Goal: Task Accomplishment & Management: Use online tool/utility

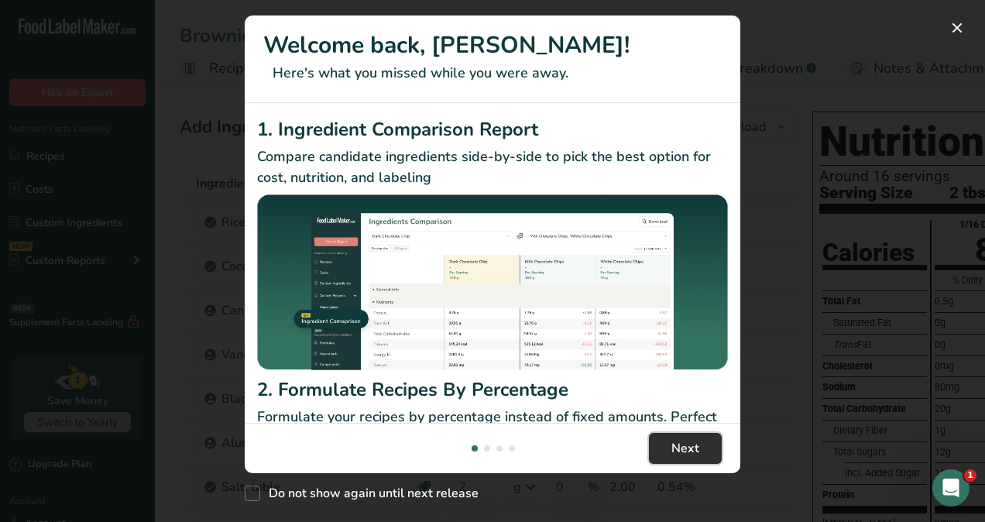
click at [691, 447] on span "Next" at bounding box center [686, 448] width 28 height 19
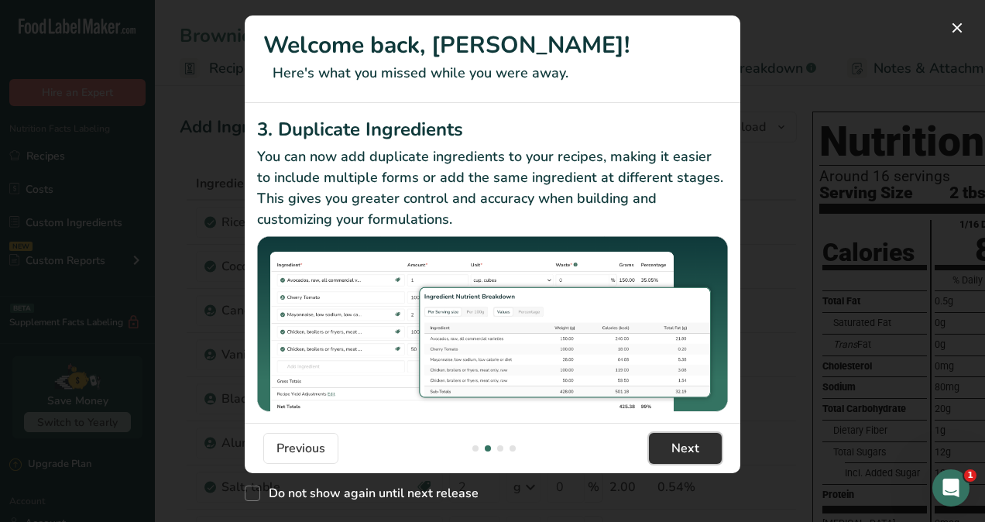
click at [691, 447] on span "Next" at bounding box center [686, 448] width 28 height 19
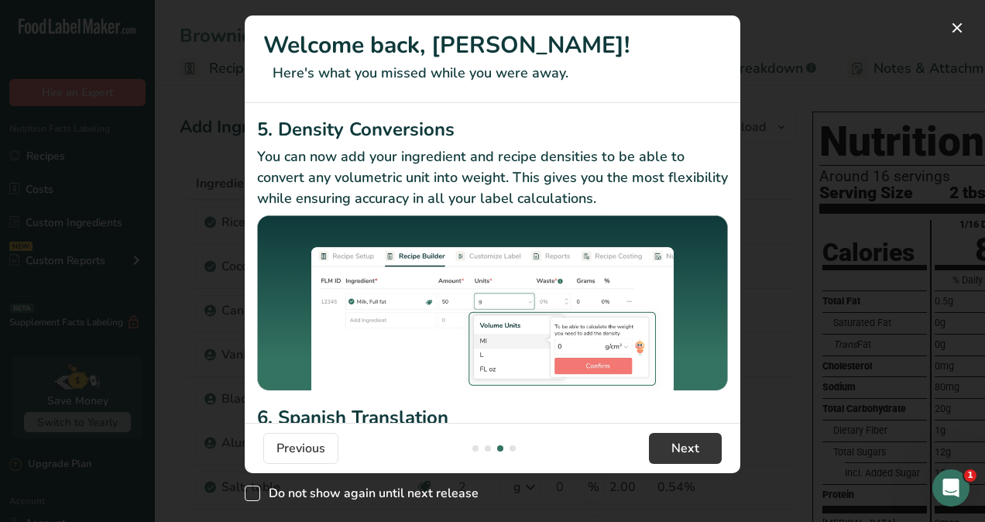
click at [259, 494] on span "New Features" at bounding box center [252, 493] width 15 height 15
click at [255, 494] on input "Do not show again until next release" at bounding box center [250, 494] width 10 height 10
checkbox input "true"
click at [679, 443] on span "Next" at bounding box center [686, 448] width 28 height 19
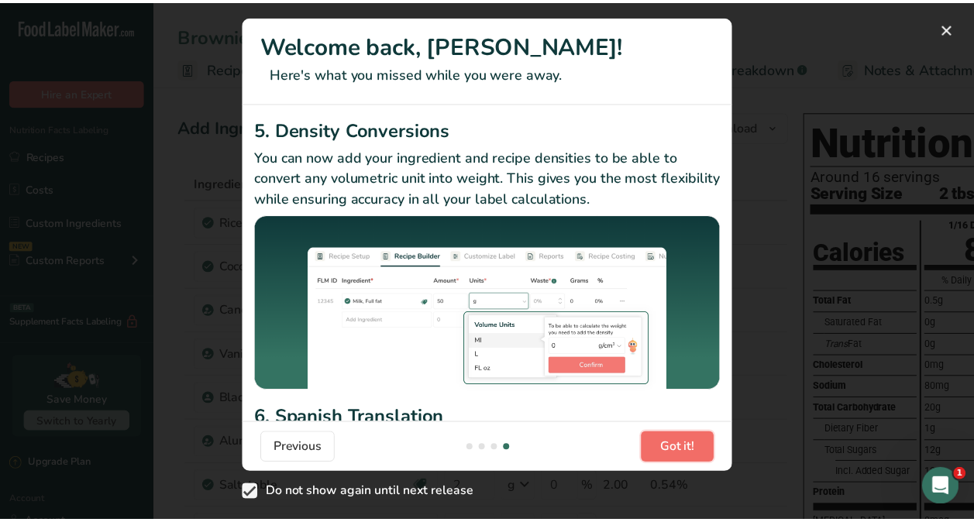
scroll to position [0, 1488]
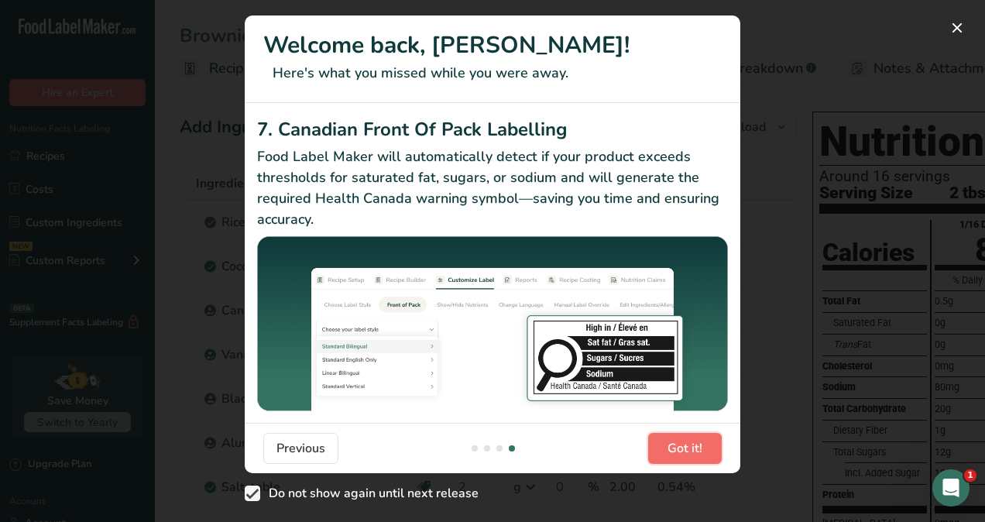
click at [679, 443] on span "Got it!" at bounding box center [685, 448] width 35 height 19
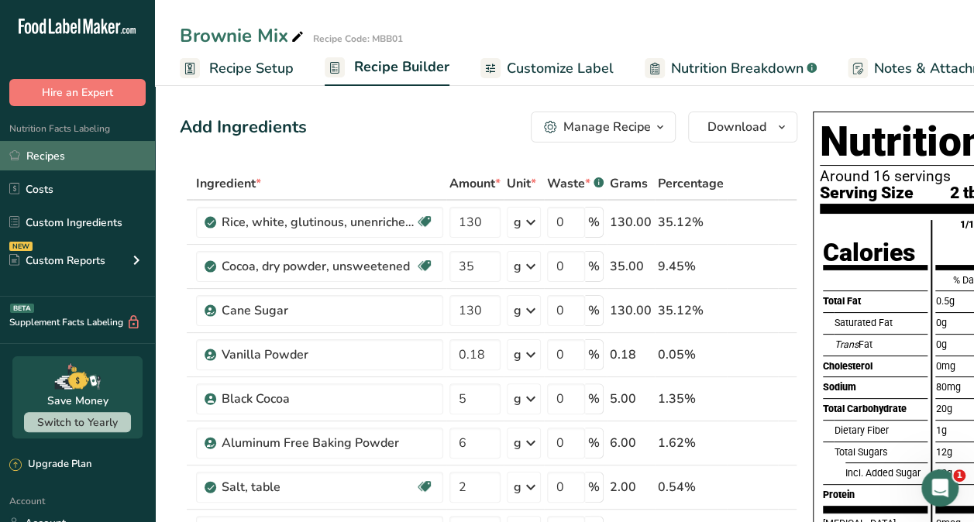
click at [46, 151] on link "Recipes" at bounding box center [77, 155] width 155 height 29
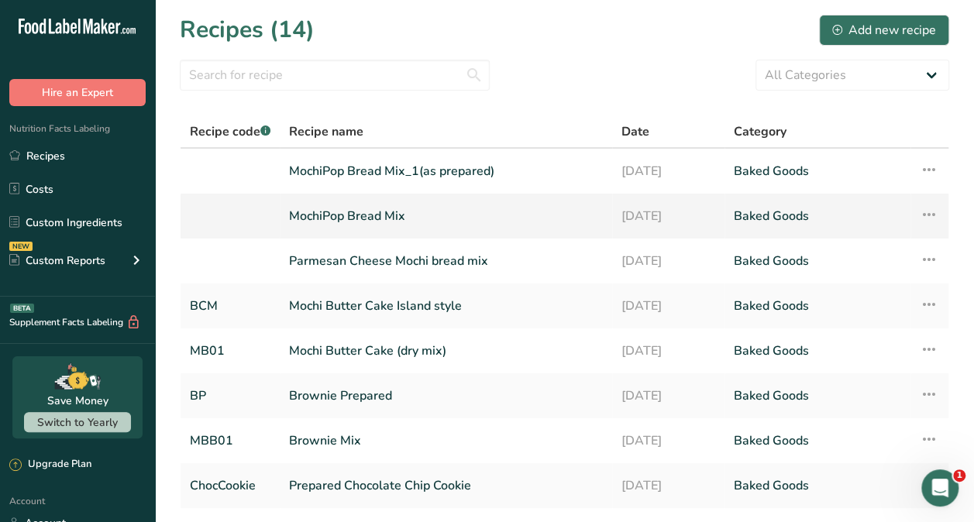
click at [346, 215] on link "MochiPop Bread Mix" at bounding box center [446, 216] width 314 height 33
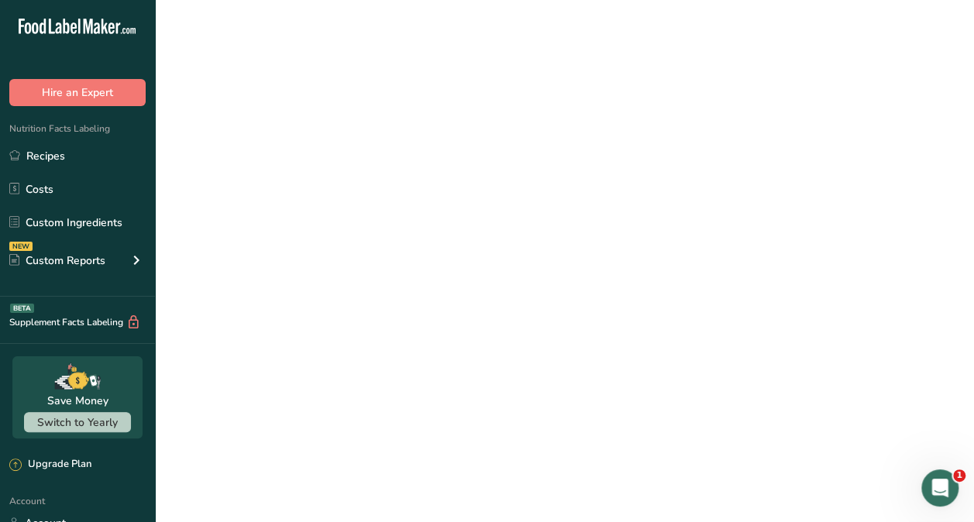
click at [346, 215] on link "MochiPop Bread Mix" at bounding box center [446, 216] width 314 height 33
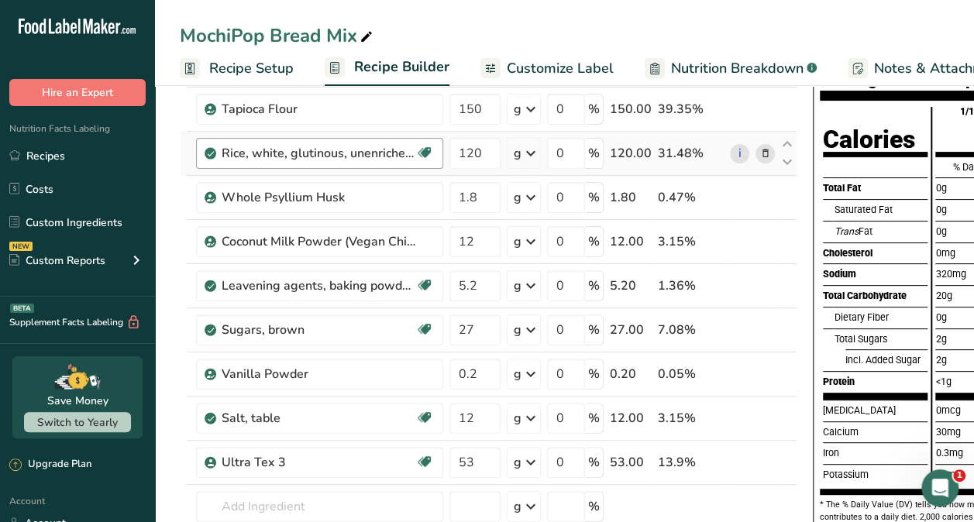
scroll to position [118, 0]
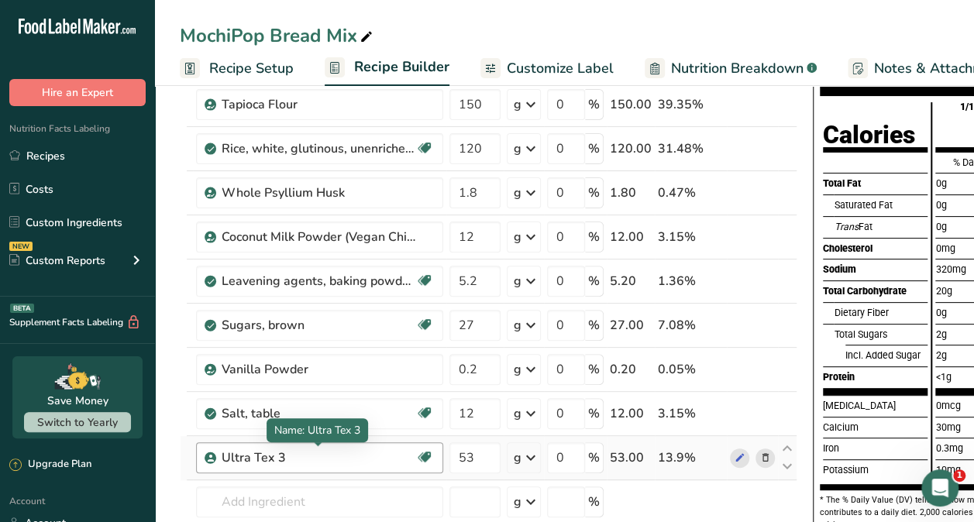
click at [296, 452] on div "Ultra Tex 3" at bounding box center [319, 458] width 194 height 19
click at [476, 452] on input "53" at bounding box center [474, 457] width 51 height 31
type input "5"
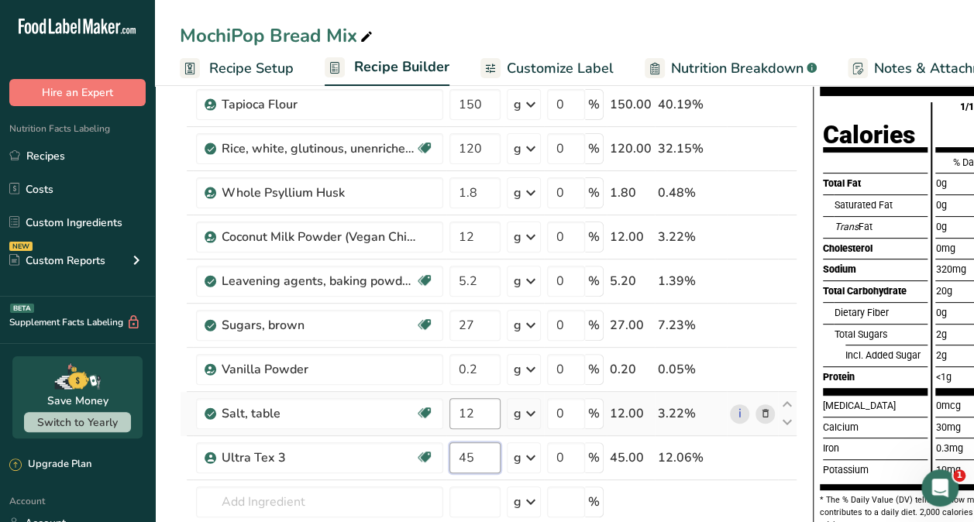
type input "45"
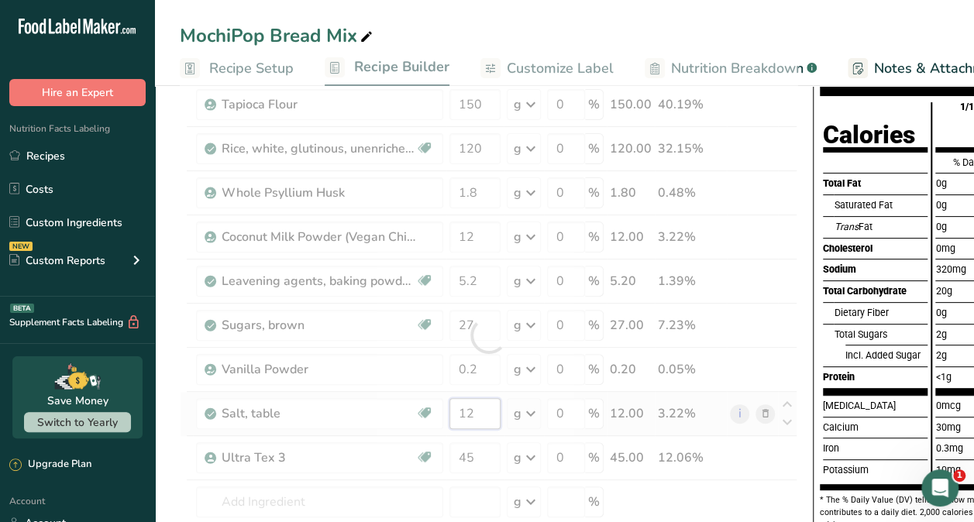
click at [482, 412] on div "Ingredient * Amount * Unit * Waste * .a-a{fill:#347362;}.b-a{fill:#fff;} Grams …" at bounding box center [488, 336] width 617 height 572
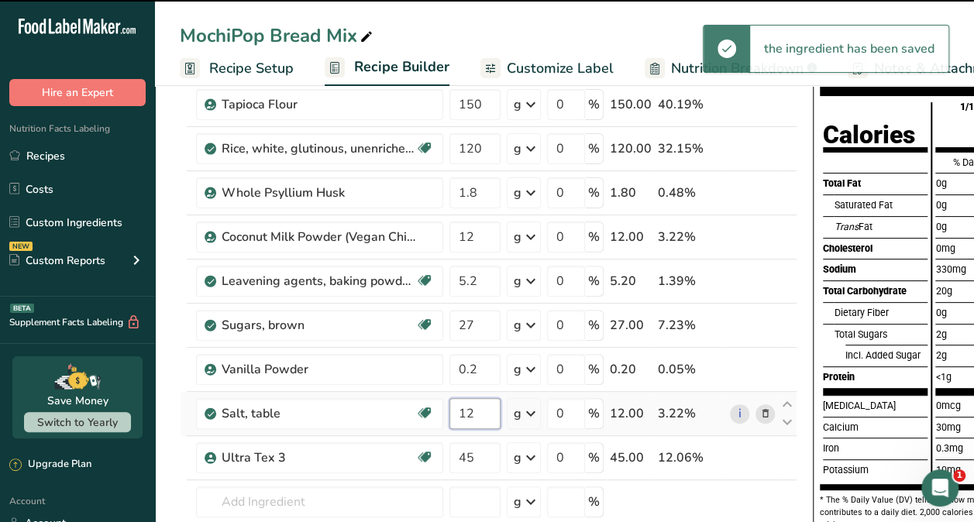
type input "1"
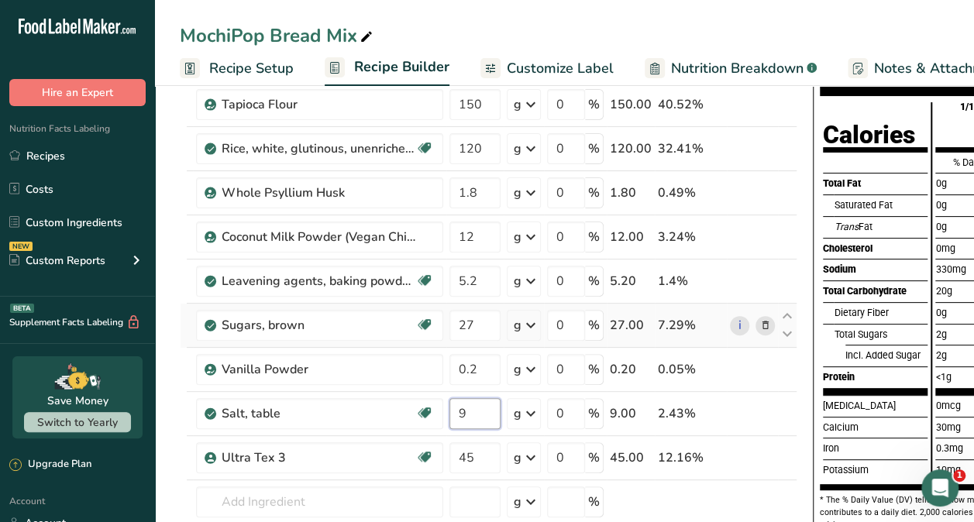
type input "9"
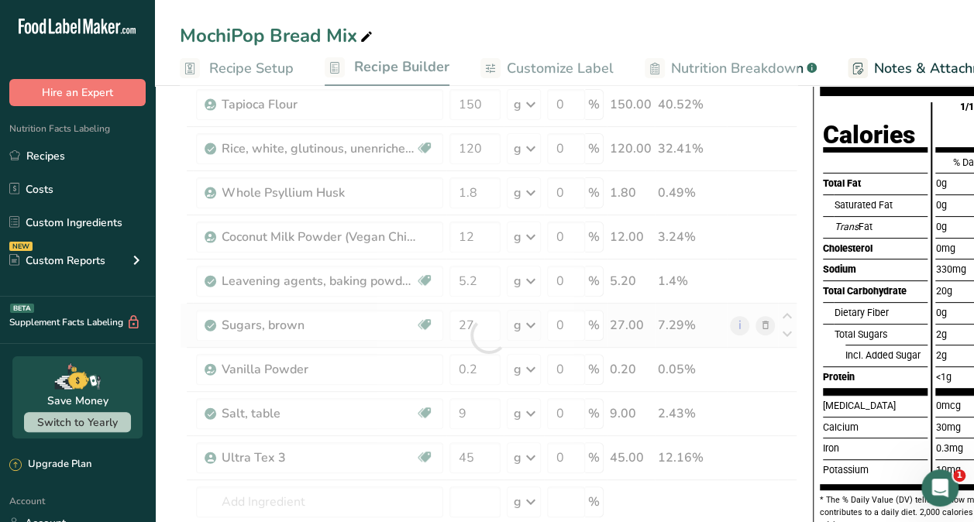
click at [762, 321] on div "Ingredient * Amount * Unit * Waste * .a-a{fill:#347362;}.b-a{fill:#fff;} Grams …" at bounding box center [488, 336] width 617 height 572
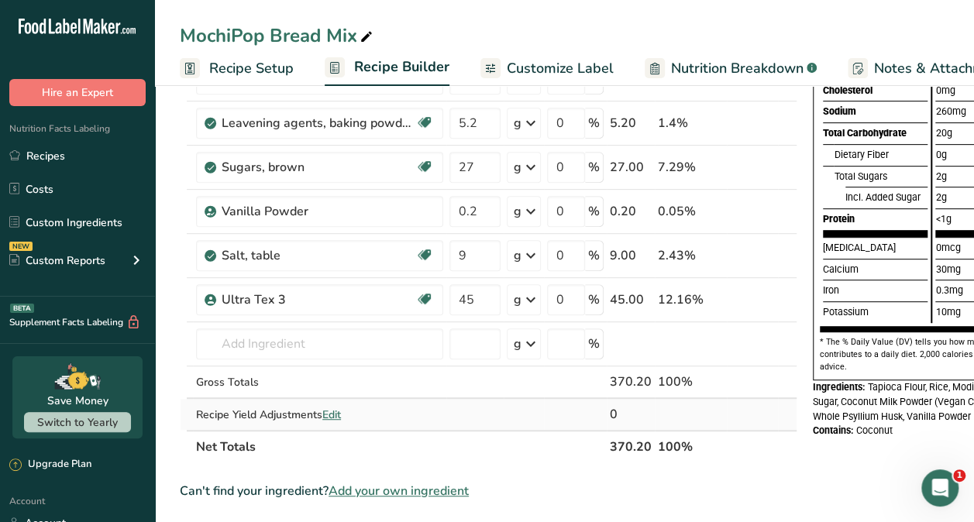
scroll to position [277, 0]
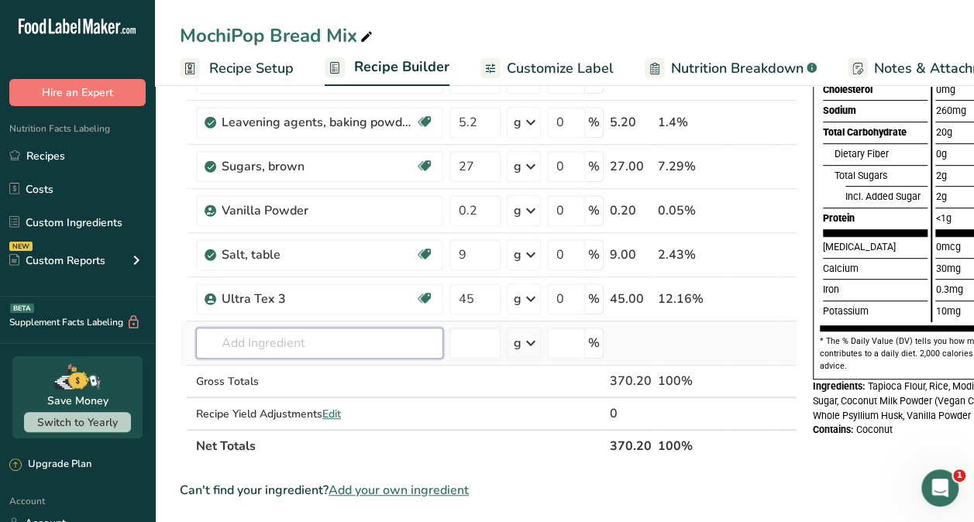
click at [274, 339] on input "text" at bounding box center [319, 343] width 247 height 31
type input "P"
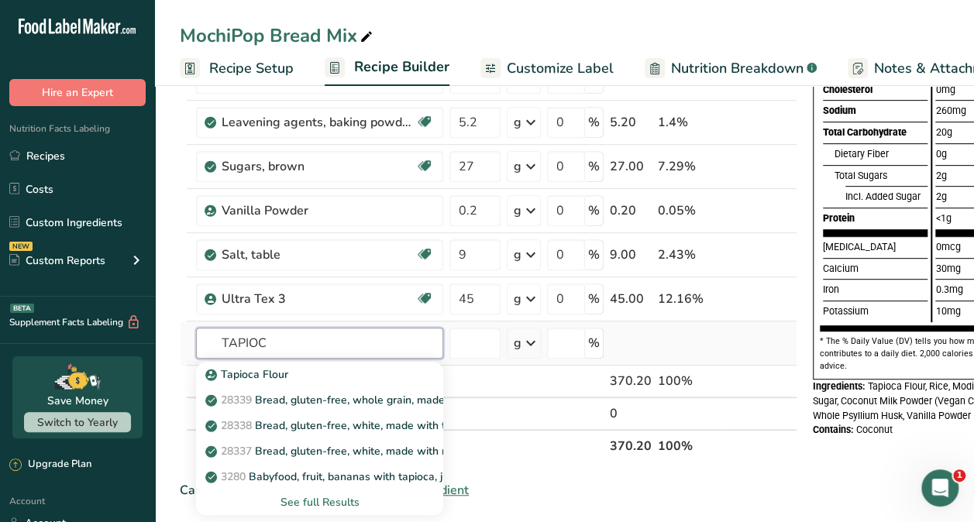
click at [325, 346] on input "TAPIOC" at bounding box center [319, 343] width 247 height 31
type input "T"
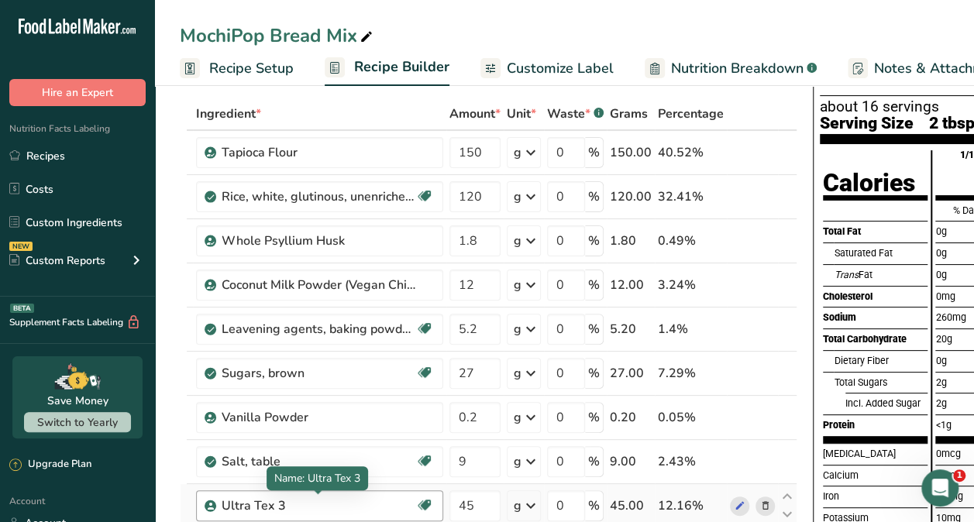
scroll to position [67, 0]
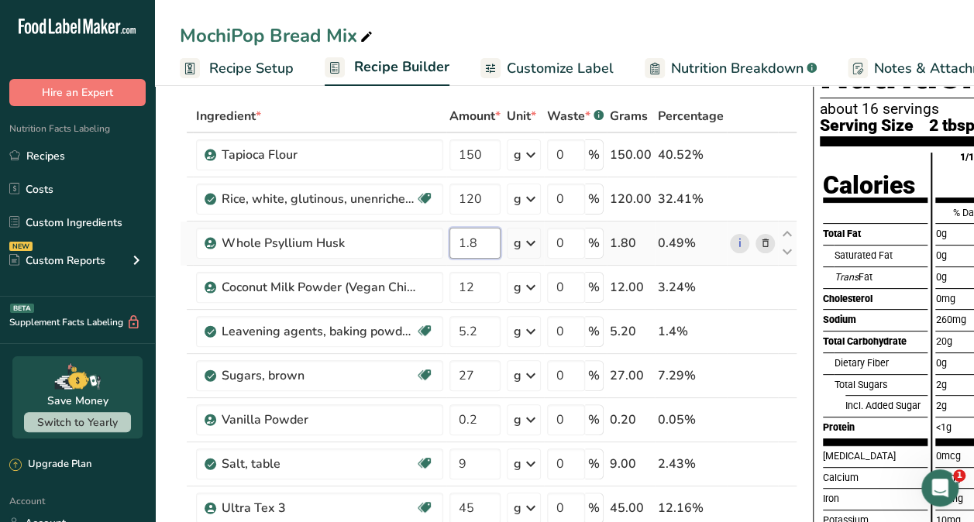
click at [480, 249] on input "1.8" at bounding box center [474, 243] width 51 height 31
type input "1.5"
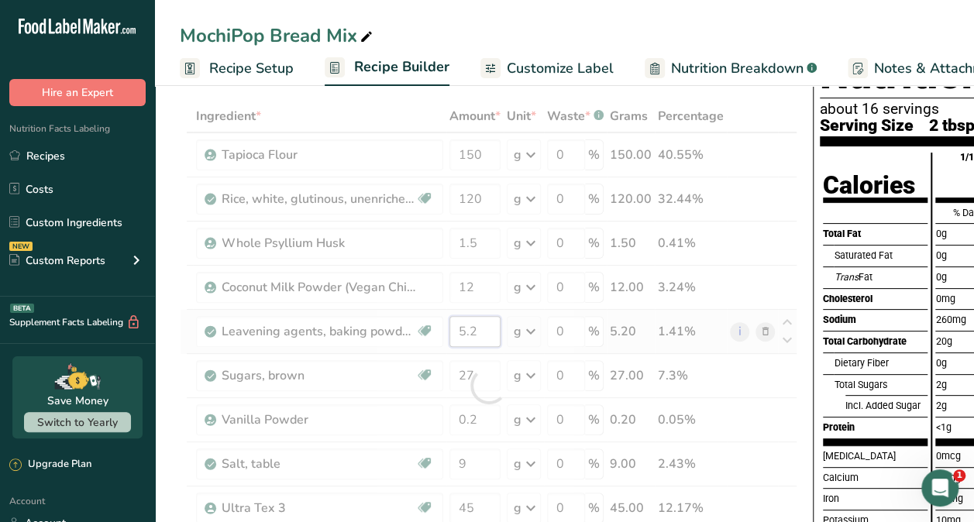
click at [483, 335] on div "Ingredient * Amount * Unit * Waste * .a-a{fill:#347362;}.b-a{fill:#fff;} Grams …" at bounding box center [488, 386] width 617 height 572
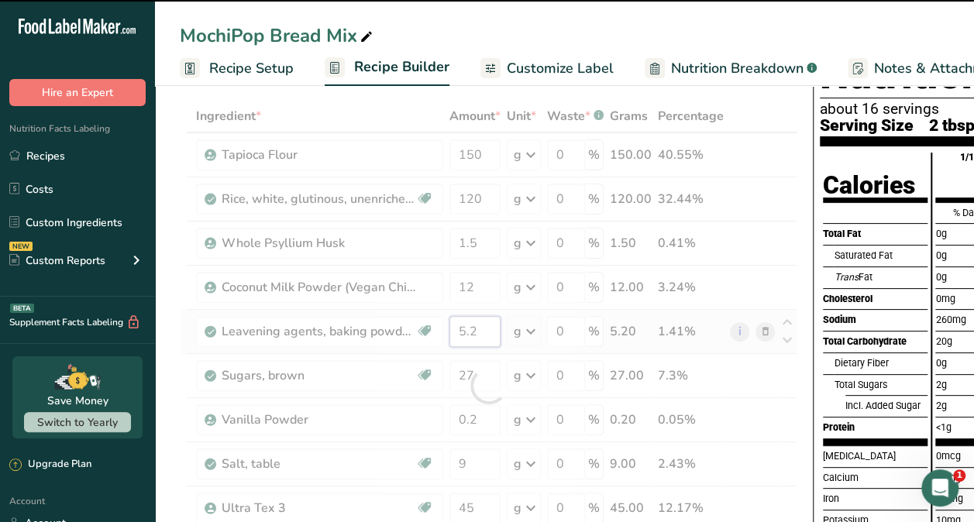
type input "5"
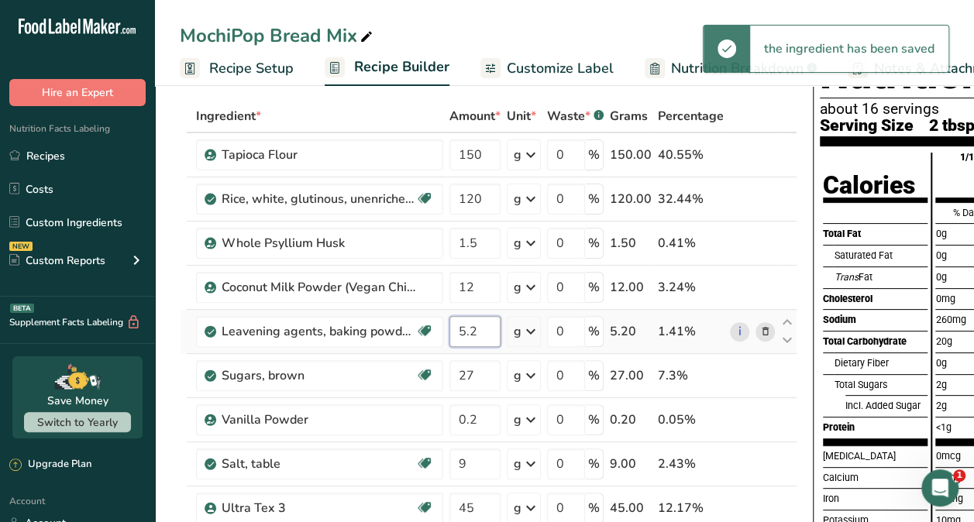
type input "5"
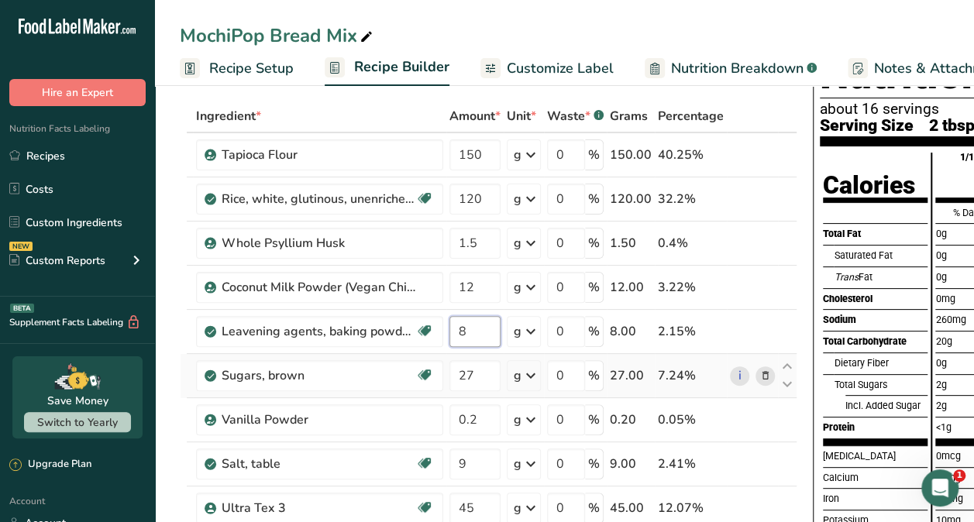
type input "8"
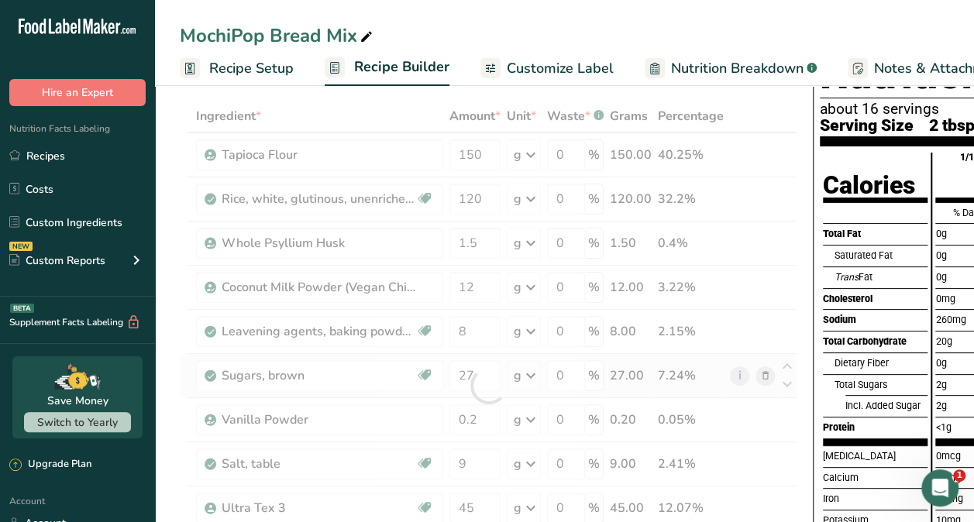
click at [762, 370] on div "Ingredient * Amount * Unit * Waste * .a-a{fill:#347362;}.b-a{fill:#fff;} Grams …" at bounding box center [488, 386] width 617 height 572
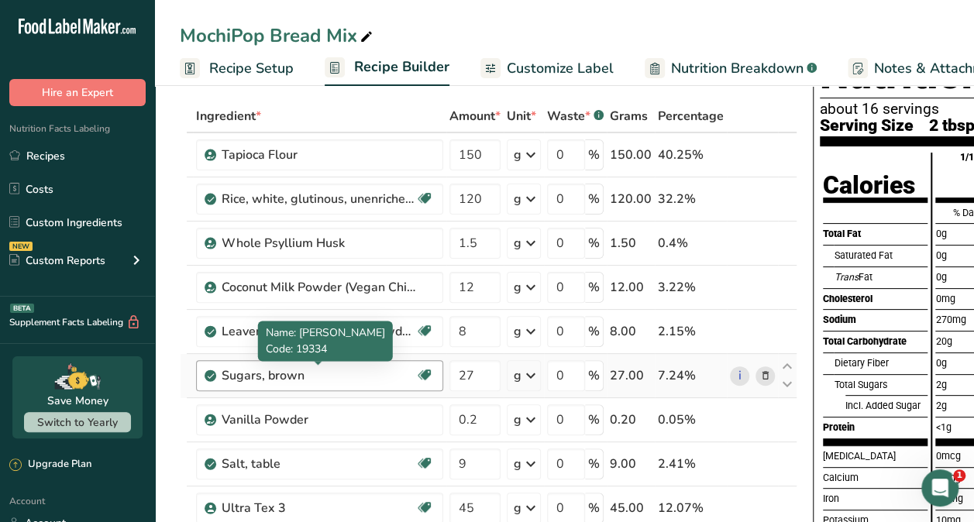
click at [320, 375] on div "Sugars, brown" at bounding box center [319, 375] width 194 height 19
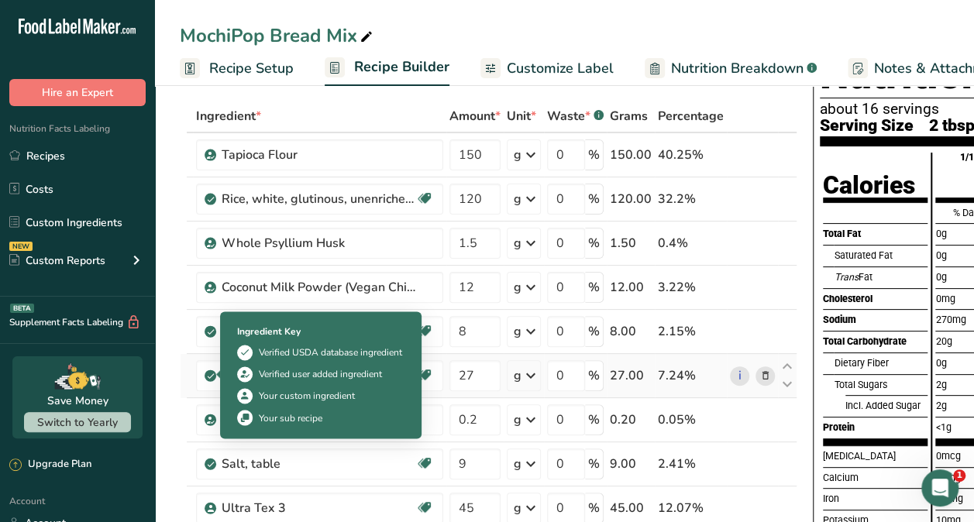
click at [211, 373] on icon at bounding box center [210, 376] width 9 height 14
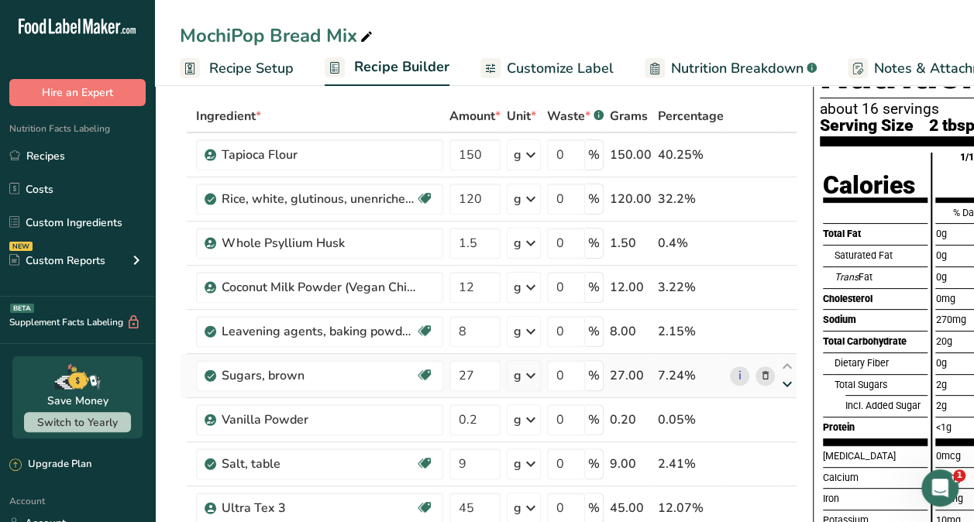
click at [784, 380] on icon at bounding box center [787, 385] width 19 height 12
type input "0.2"
click at [760, 412] on icon at bounding box center [765, 420] width 11 height 16
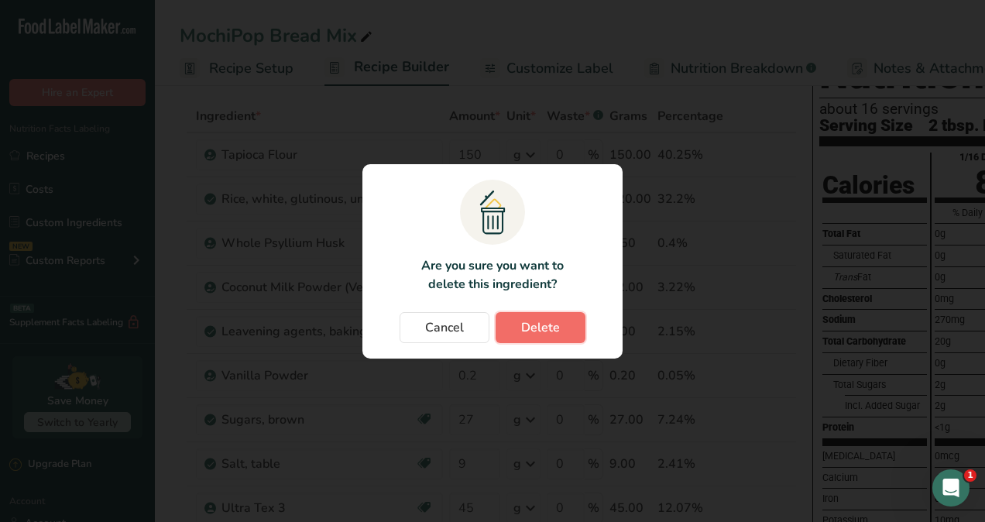
click at [539, 322] on span "Delete" at bounding box center [540, 327] width 39 height 19
type input "9"
type input "45"
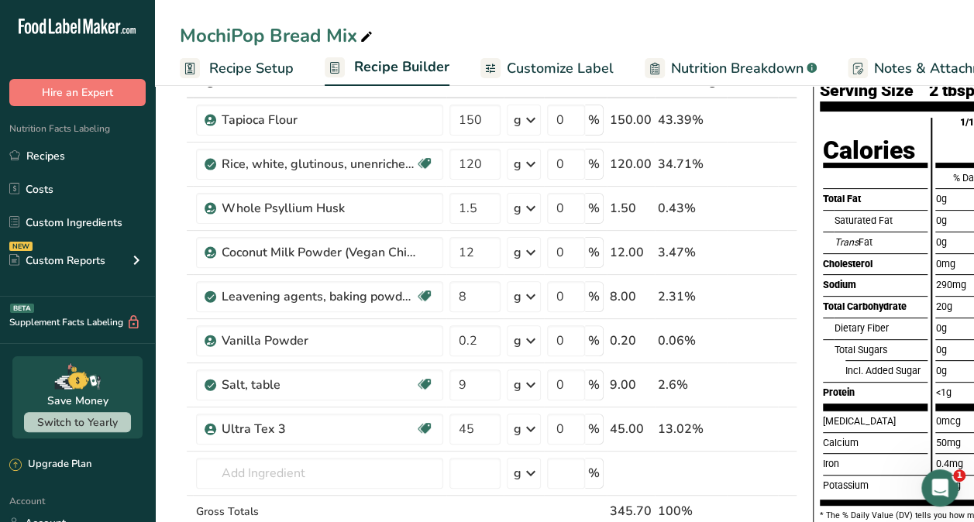
scroll to position [118, 0]
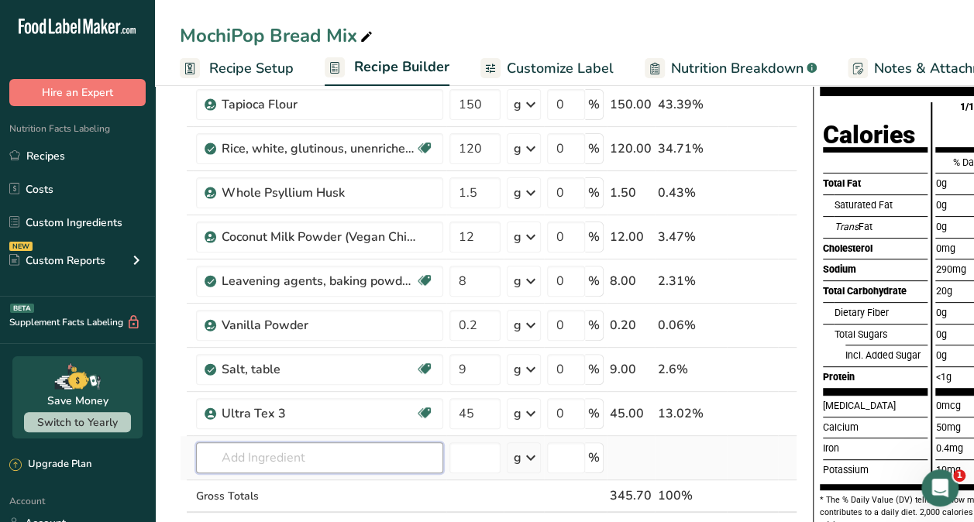
click at [226, 459] on input "text" at bounding box center [319, 457] width 247 height 31
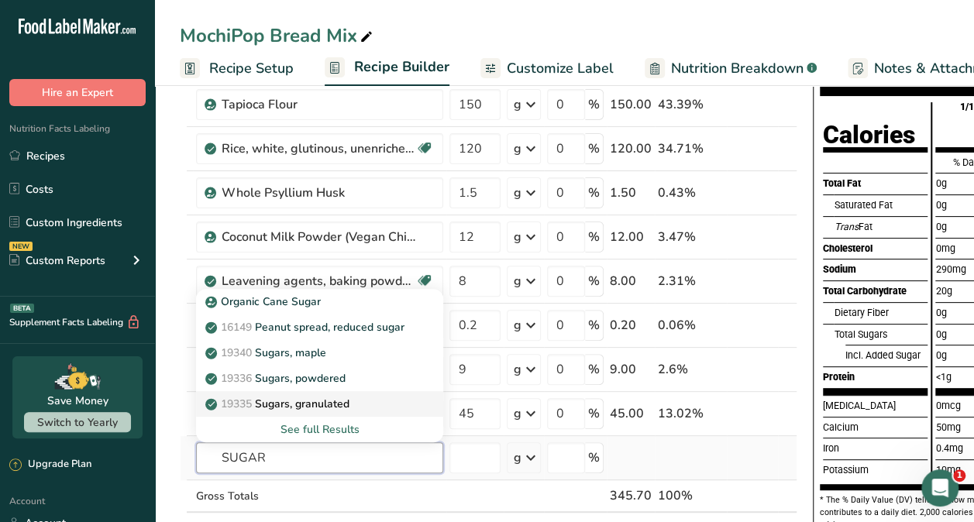
type input "SUGAR"
click at [293, 404] on p "19335 Sugars, granulated" at bounding box center [278, 404] width 141 height 16
type input "Sugars, granulated"
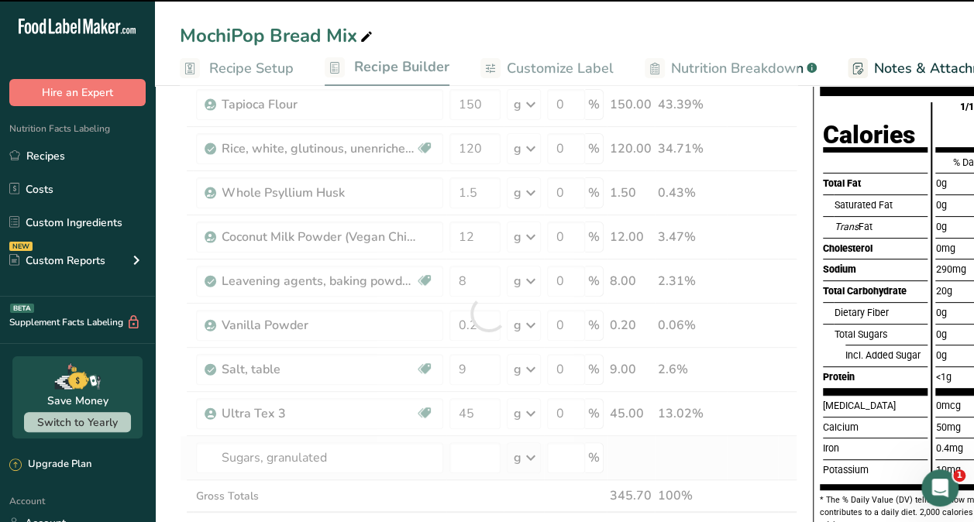
type input "0"
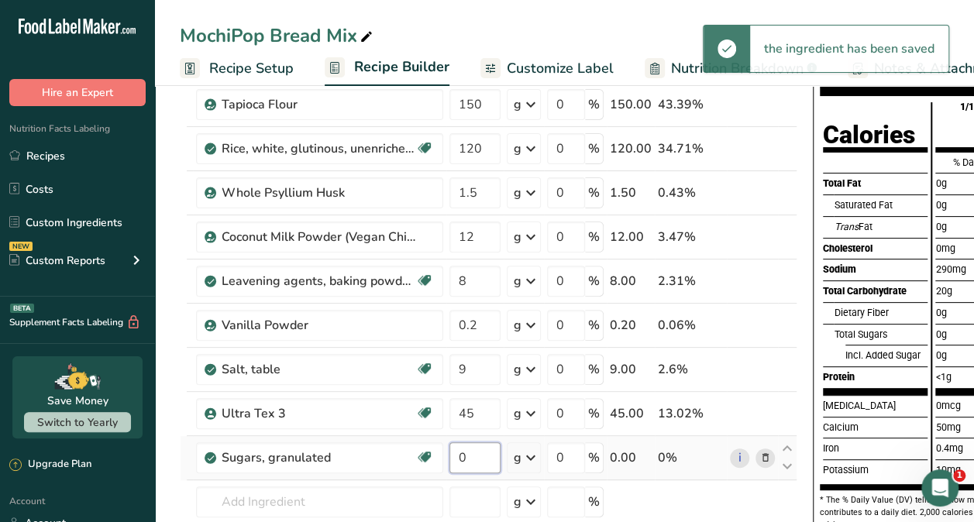
click at [475, 458] on input "0" at bounding box center [474, 457] width 51 height 31
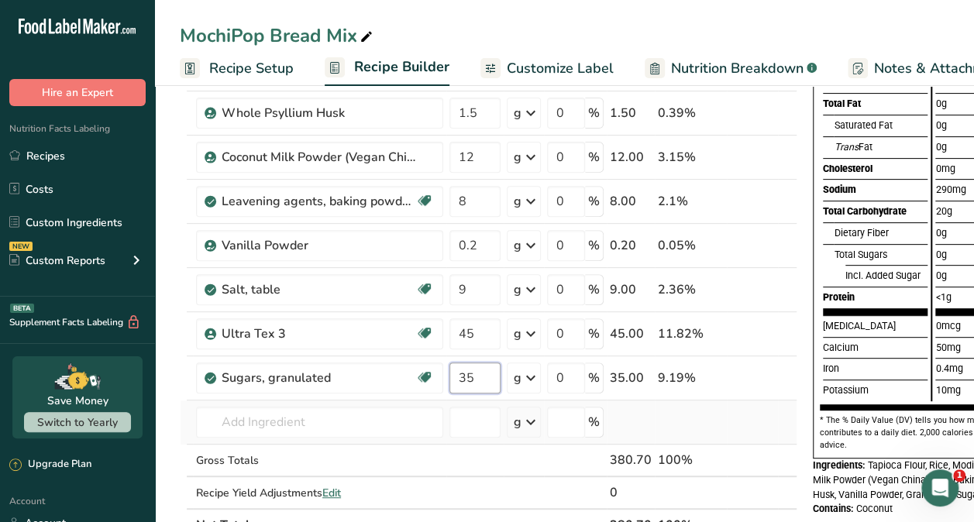
scroll to position [208, 0]
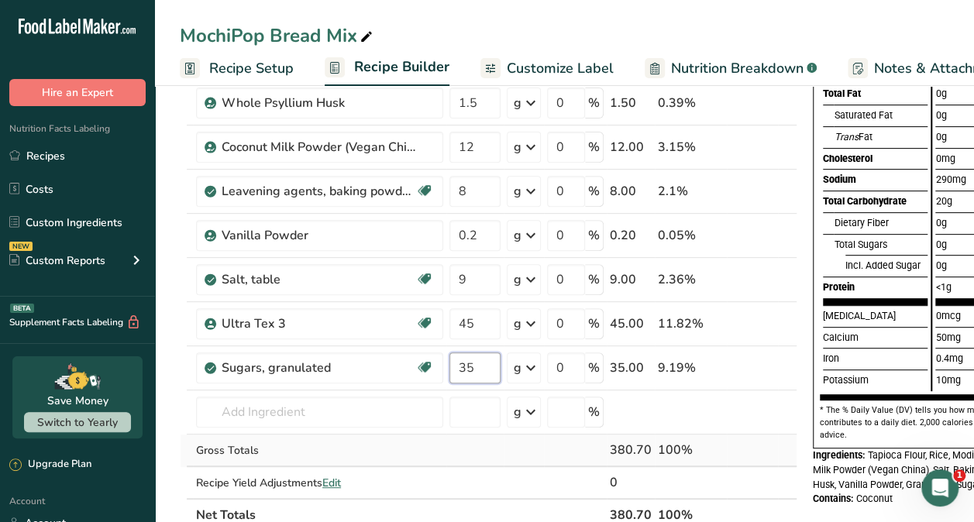
type input "35"
click at [763, 457] on div "Ingredient * Amount * Unit * Waste * .a-a{fill:#347362;}.b-a{fill:#fff;} Grams …" at bounding box center [488, 246] width 617 height 572
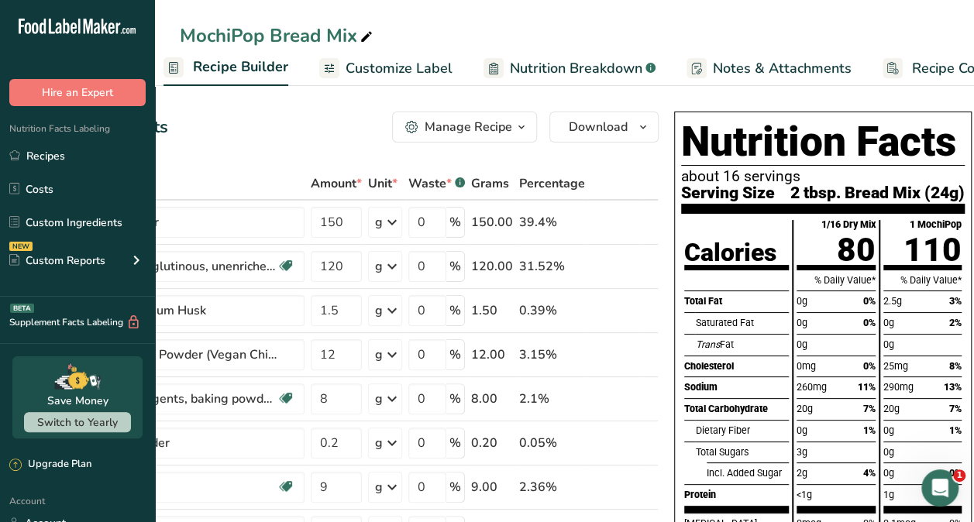
scroll to position [0, 218]
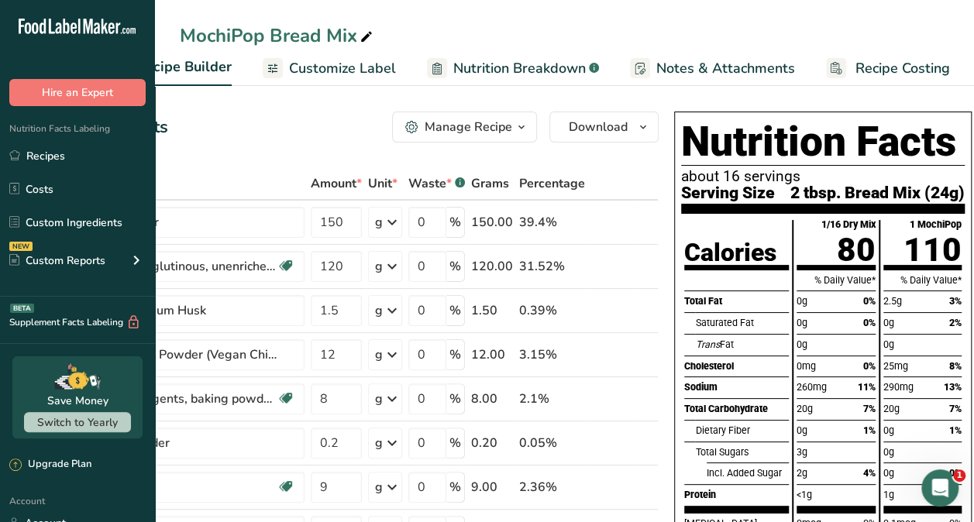
click at [471, 133] on div "Manage Recipe" at bounding box center [469, 127] width 88 height 19
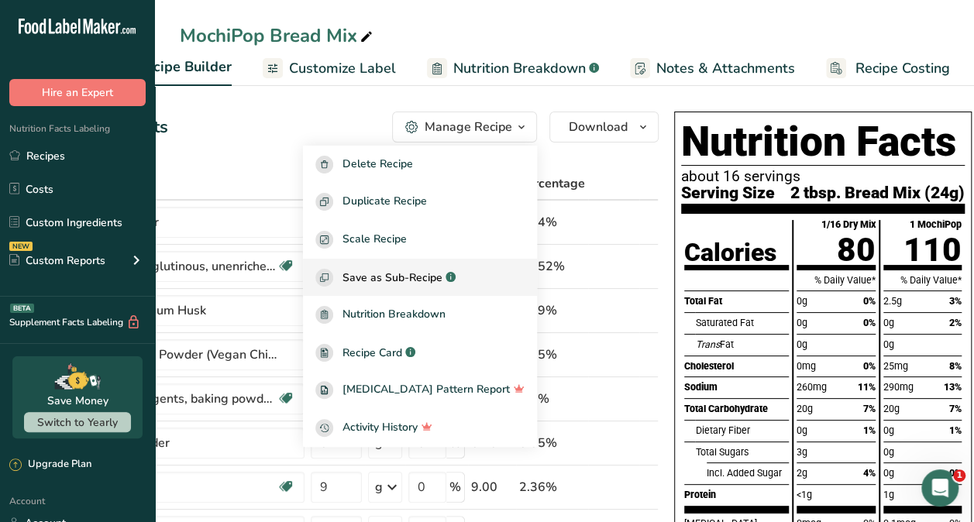
click at [441, 280] on span "Save as Sub-Recipe" at bounding box center [392, 278] width 100 height 16
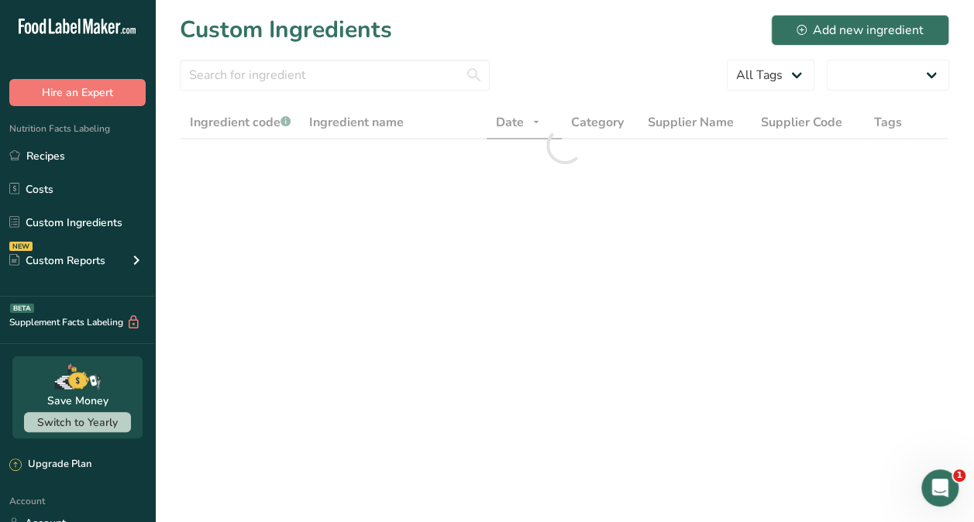
select select "30"
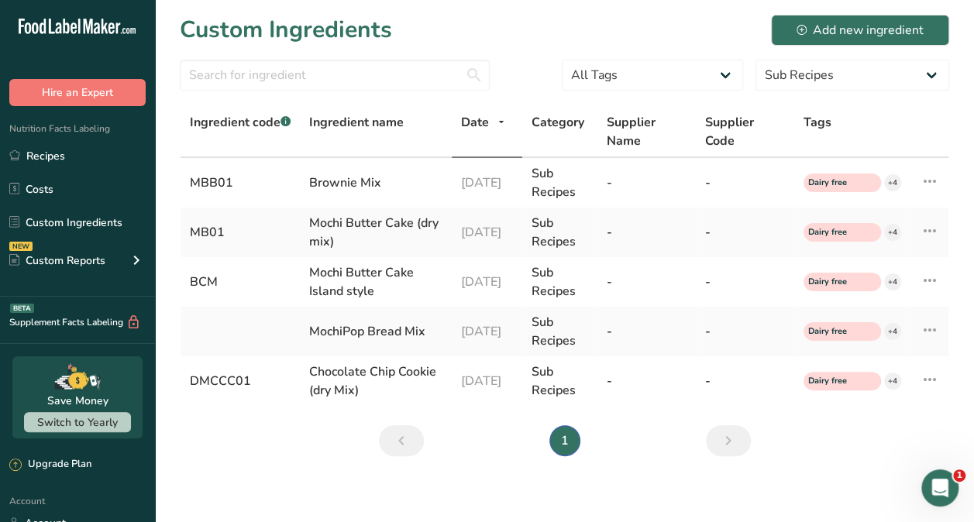
click at [817, 463] on section "Custom Ingredients Add new ingredient All Tags Source of Antioxidants Prebiotic…" at bounding box center [564, 240] width 819 height 481
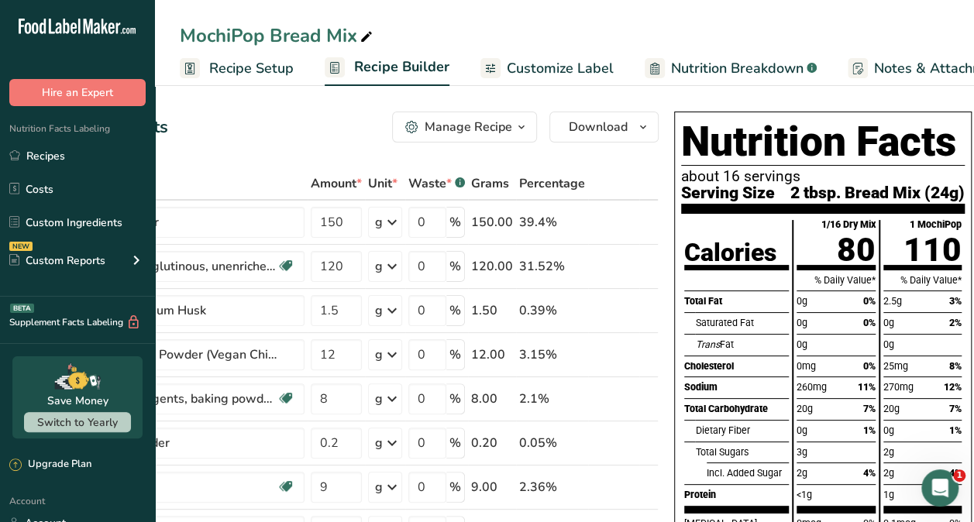
click at [562, 73] on span "Customize Label" at bounding box center [560, 68] width 107 height 21
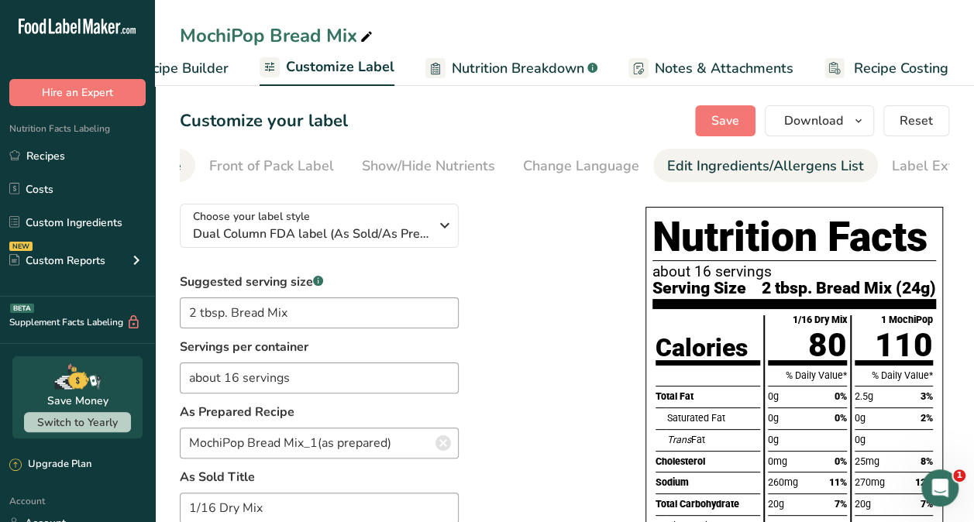
click at [783, 172] on div "Edit Ingredients/Allergens List" at bounding box center [765, 166] width 197 height 21
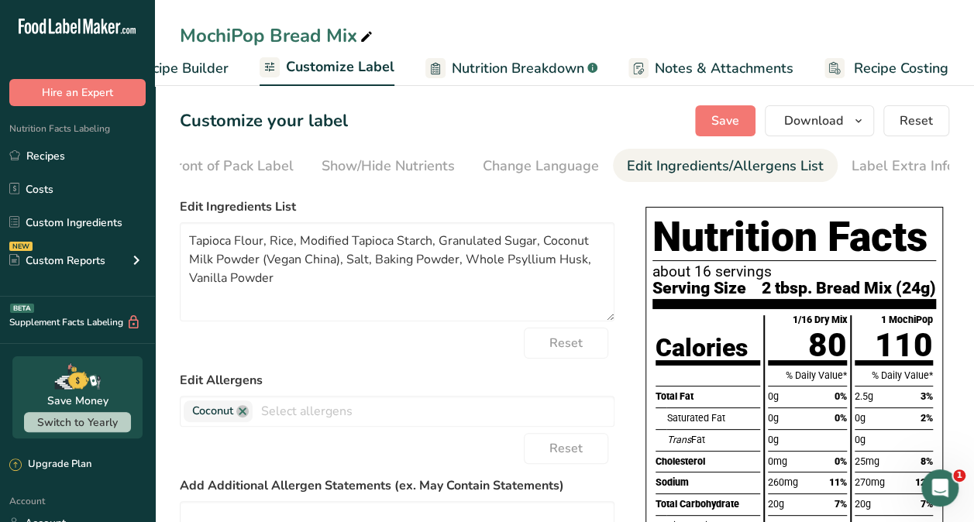
scroll to position [0, 184]
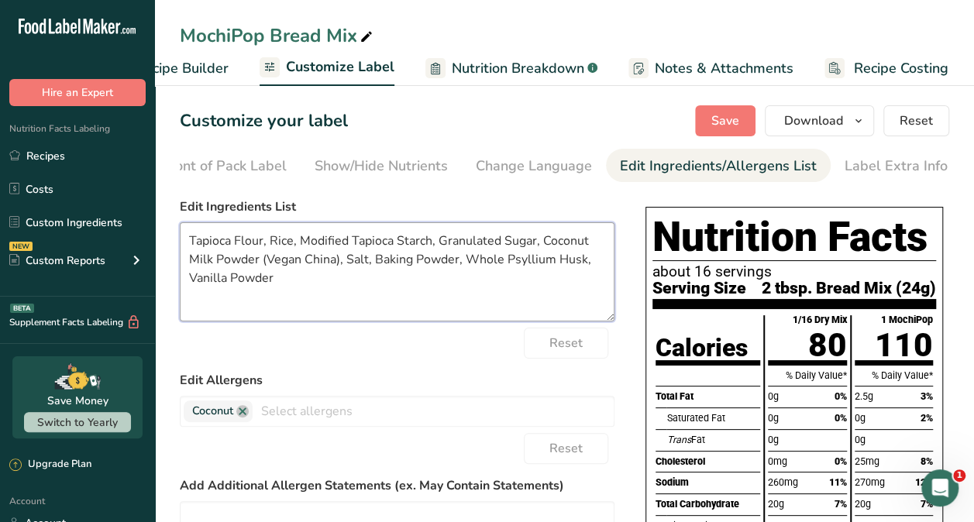
click at [270, 252] on textarea "Tapioca Flour, Rice, Modified Tapioca Starch, Granulated Sugar, Coconut Milk Po…" at bounding box center [397, 271] width 435 height 99
click at [328, 249] on textarea "Tapioca Flour, Sweet Rice, Modified Tapioca Starch, Granulated Sugar, Coconut M…" at bounding box center [397, 271] width 435 height 99
click at [187, 263] on textarea "Tapioca Flour, Sweet Rice Flour, Modified Tapioca Starch, Granulated Sugar, Coc…" at bounding box center [397, 271] width 435 height 99
click at [393, 268] on textarea "Tapioca Flour, Sweet Rice Flour, Sugar, Coconut Milk Powder (Vegan China), Salt…" at bounding box center [397, 271] width 435 height 99
type textarea "Tapioca Flour, Sweet Rice Flour, Sugar, Coconut Milk Powder (Vegan China), Salt…"
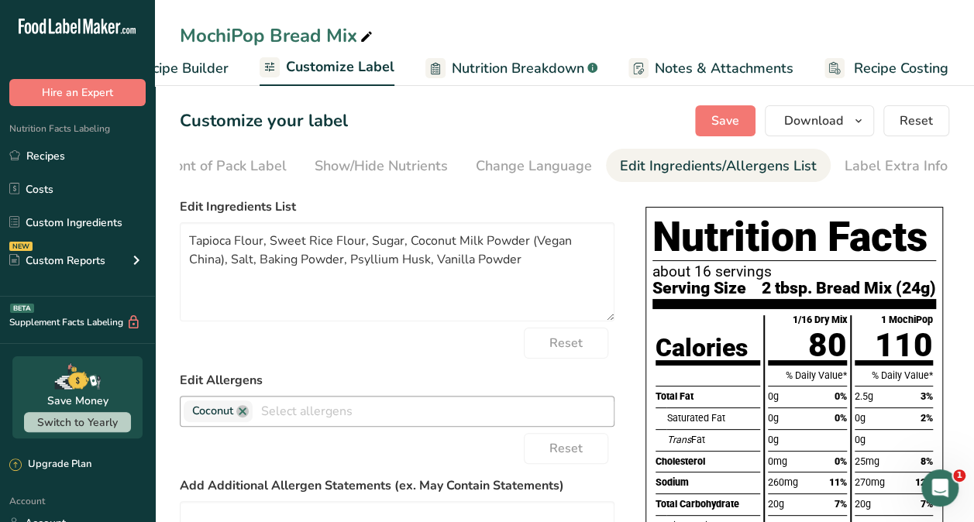
click at [243, 421] on span "Coconut" at bounding box center [218, 412] width 69 height 22
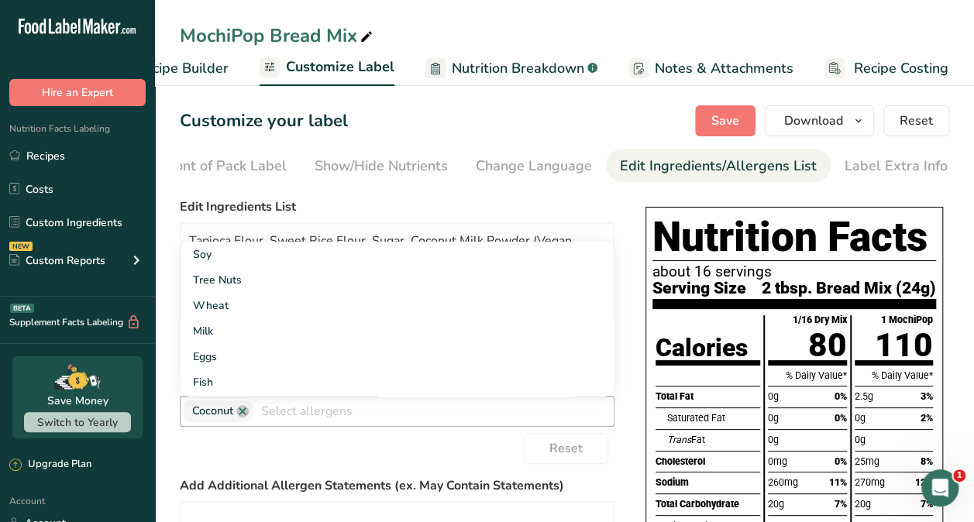
click at [243, 421] on span "Coconut" at bounding box center [218, 412] width 69 height 22
click at [243, 411] on link at bounding box center [242, 411] width 12 height 12
click at [463, 437] on div "Reset" at bounding box center [397, 448] width 435 height 31
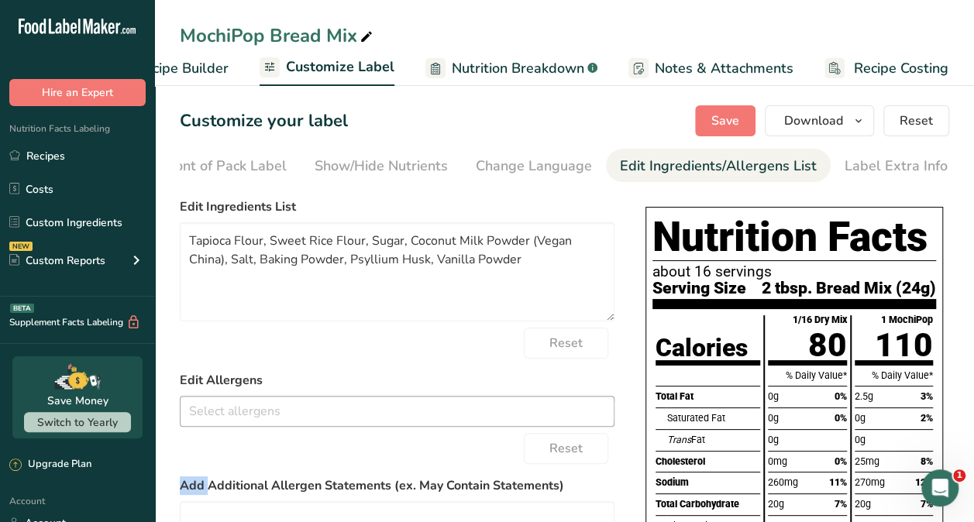
click at [463, 437] on div "Reset" at bounding box center [397, 448] width 435 height 31
click at [724, 112] on span "Save" at bounding box center [725, 121] width 28 height 19
click at [817, 120] on span "Download" at bounding box center [813, 121] width 59 height 19
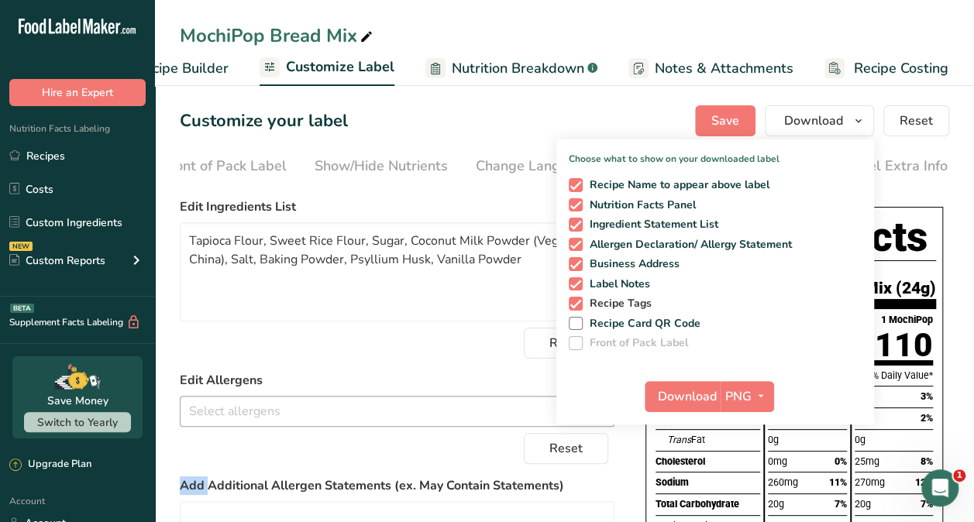
click at [581, 304] on span at bounding box center [576, 304] width 14 height 14
click at [579, 304] on input "Recipe Tags" at bounding box center [574, 303] width 10 height 10
checkbox input "false"
click at [575, 284] on span at bounding box center [576, 284] width 14 height 14
click at [575, 284] on input "Label Notes" at bounding box center [574, 284] width 10 height 10
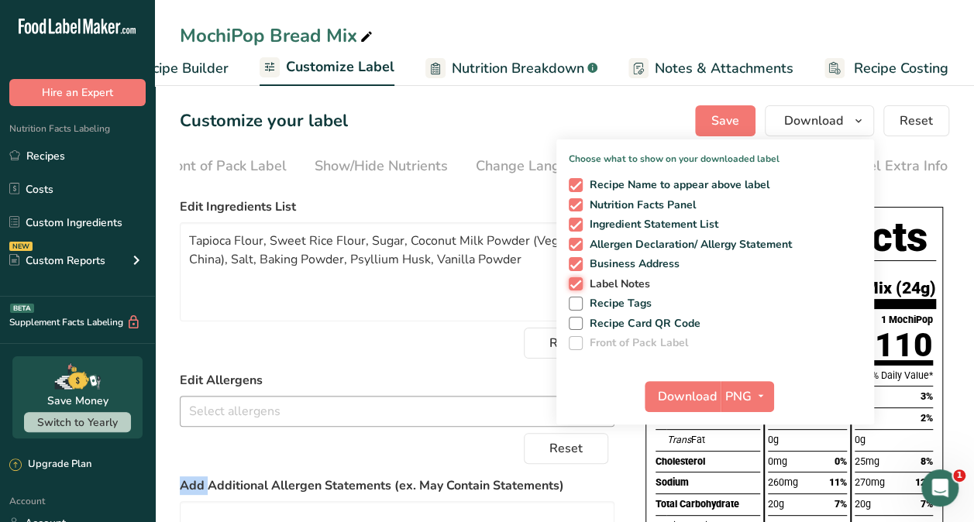
checkbox input "false"
click at [575, 268] on span at bounding box center [576, 264] width 14 height 14
click at [575, 268] on input "Business Address" at bounding box center [574, 264] width 10 height 10
checkbox input "false"
click at [575, 244] on span at bounding box center [576, 245] width 14 height 14
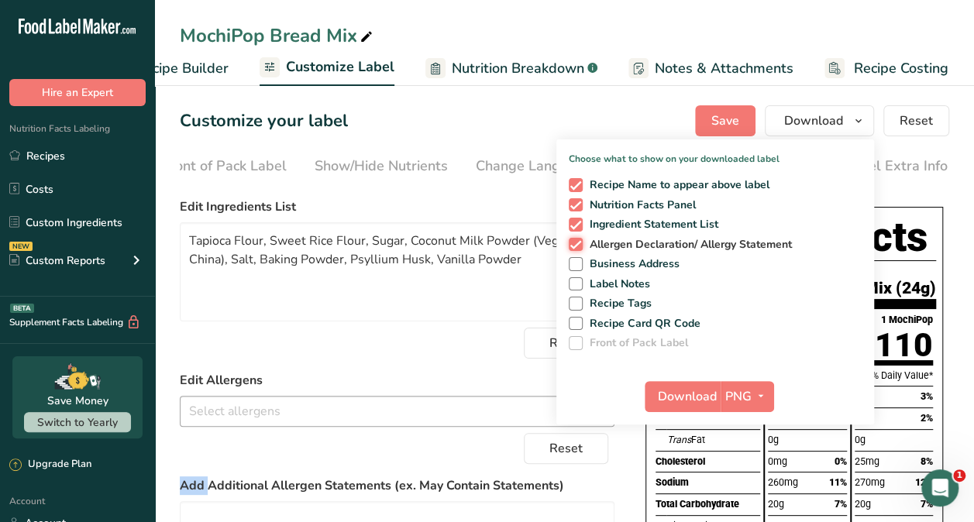
click at [575, 244] on input "Allergen Declaration/ Allergy Statement" at bounding box center [574, 244] width 10 height 10
checkbox input "false"
click at [578, 182] on span at bounding box center [576, 185] width 14 height 14
click at [578, 182] on input "Recipe Name to appear above label" at bounding box center [574, 185] width 10 height 10
checkbox input "false"
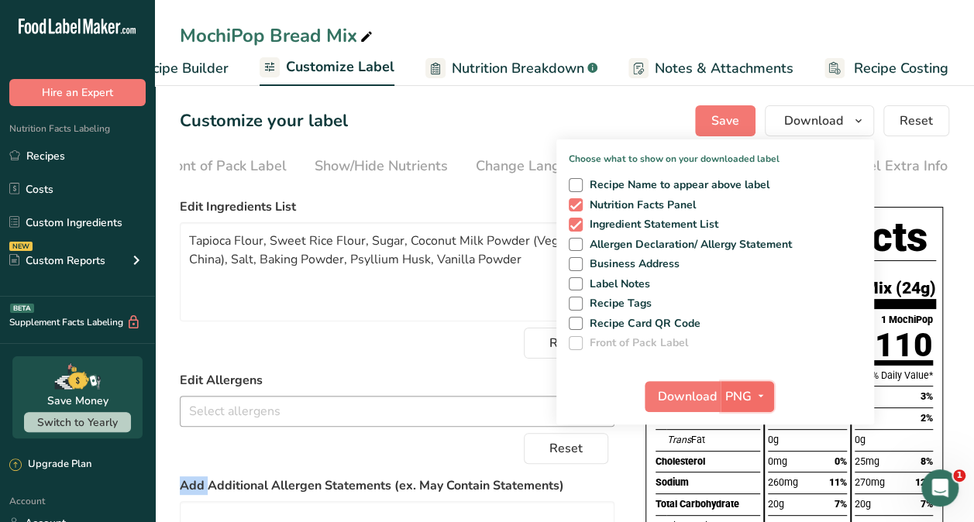
click at [742, 390] on span "PNG" at bounding box center [738, 396] width 26 height 19
click at [751, 421] on link "PNG" at bounding box center [749, 428] width 50 height 26
click at [686, 397] on span "Download" at bounding box center [687, 396] width 59 height 19
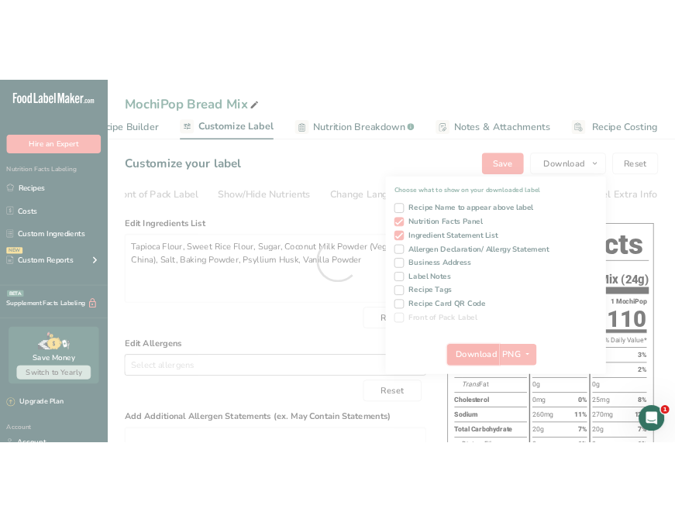
scroll to position [0, 0]
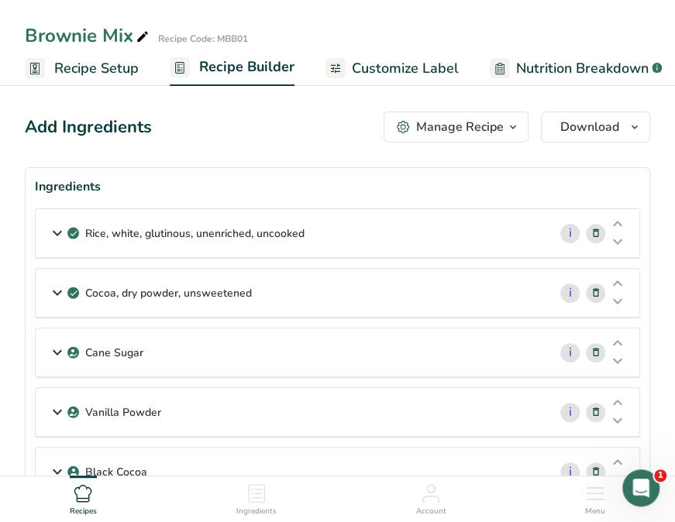
click at [87, 504] on div "Recipes" at bounding box center [83, 497] width 27 height 42
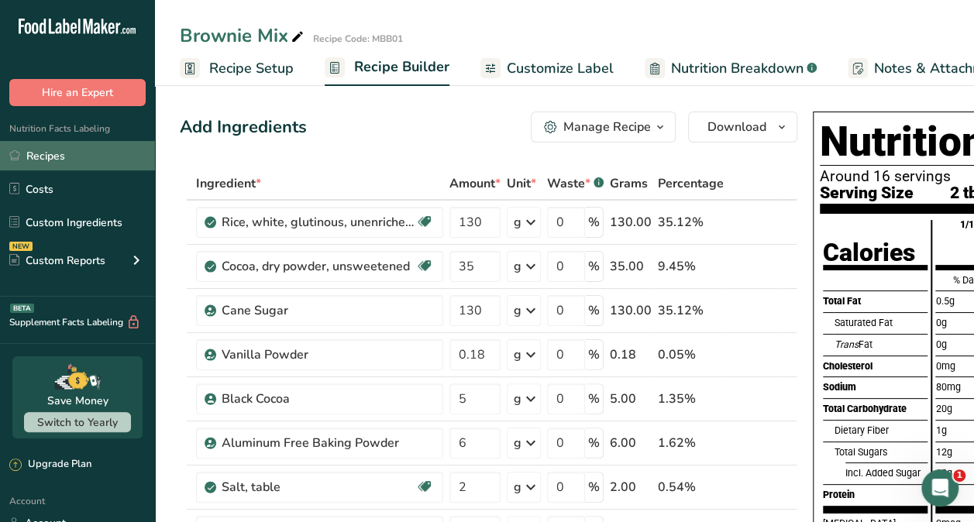
click at [62, 161] on link "Recipes" at bounding box center [77, 155] width 155 height 29
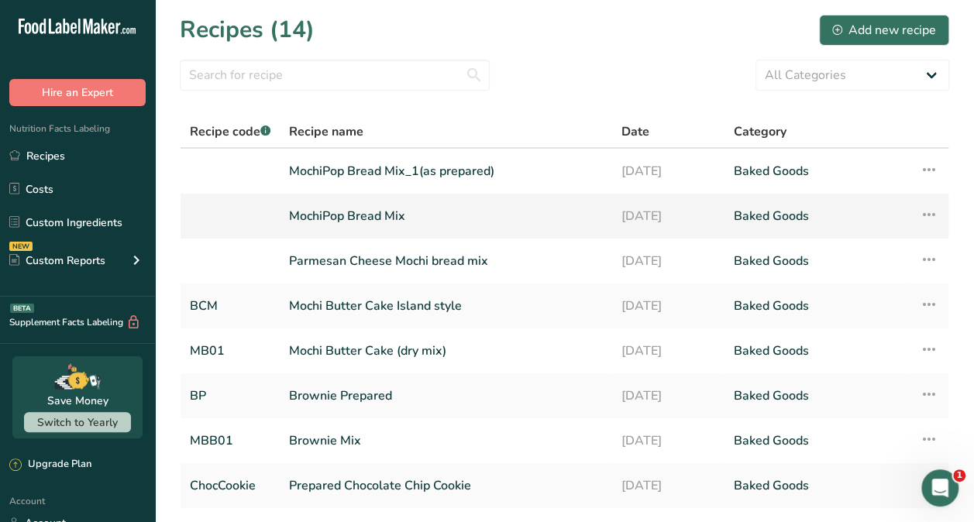
click at [335, 212] on link "MochiPop Bread Mix" at bounding box center [446, 216] width 314 height 33
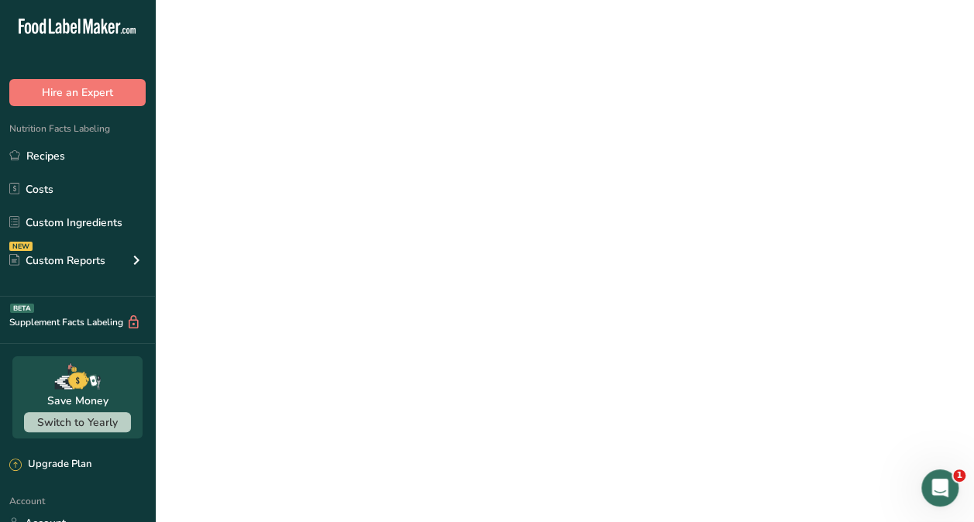
click at [335, 212] on link "MochiPop Bread Mix" at bounding box center [446, 216] width 314 height 33
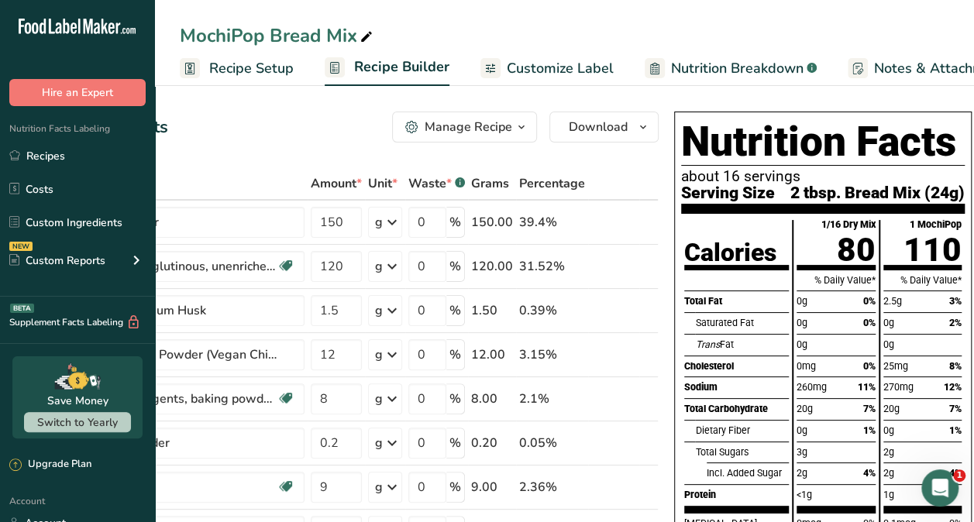
click at [586, 62] on span "Customize Label" at bounding box center [560, 68] width 107 height 21
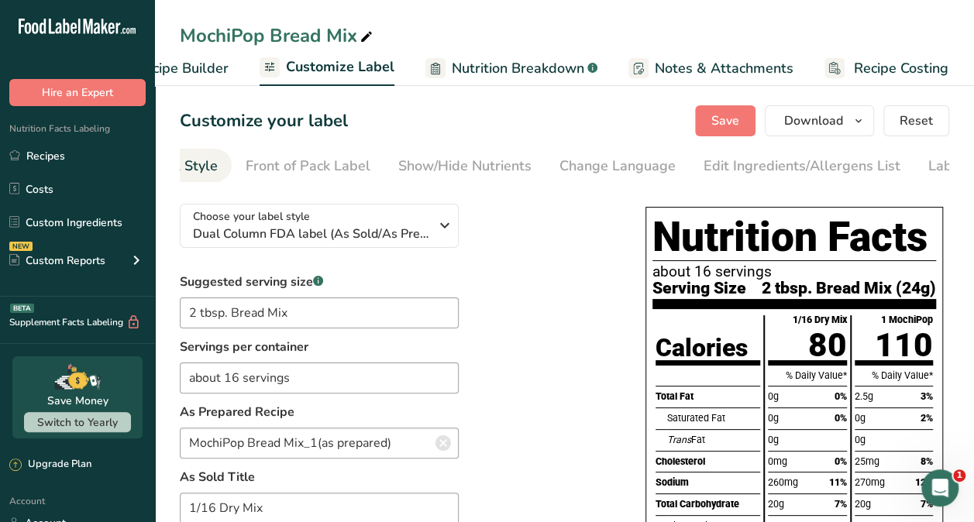
scroll to position [0, 103]
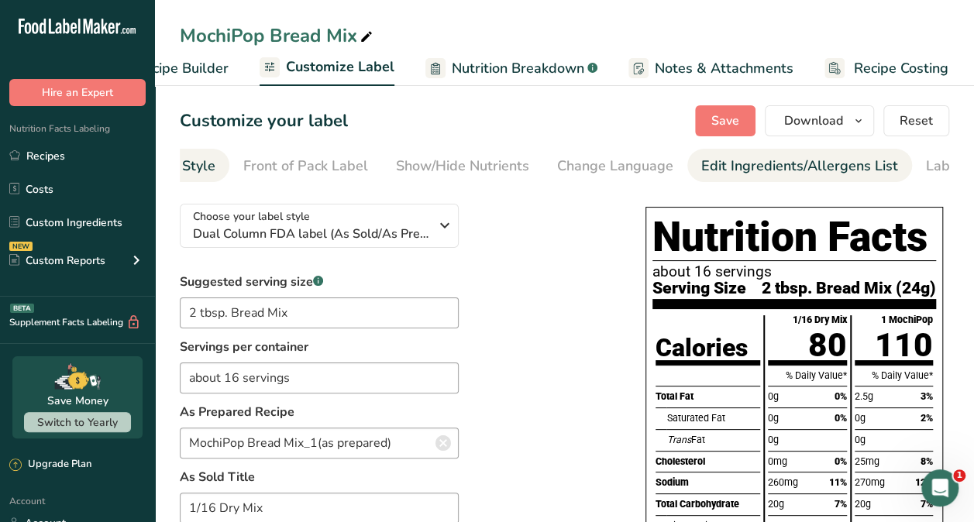
click at [674, 166] on div "Edit Ingredients/Allergens List" at bounding box center [799, 166] width 197 height 21
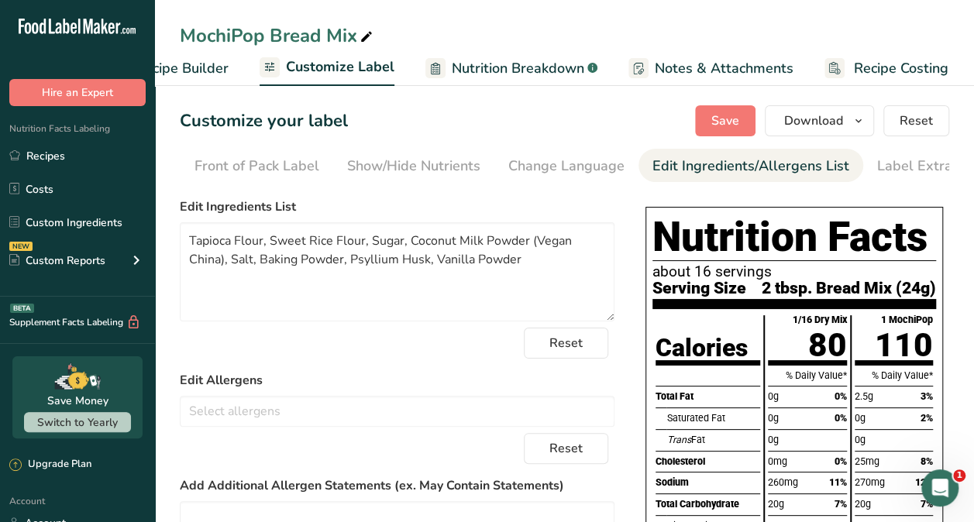
scroll to position [0, 184]
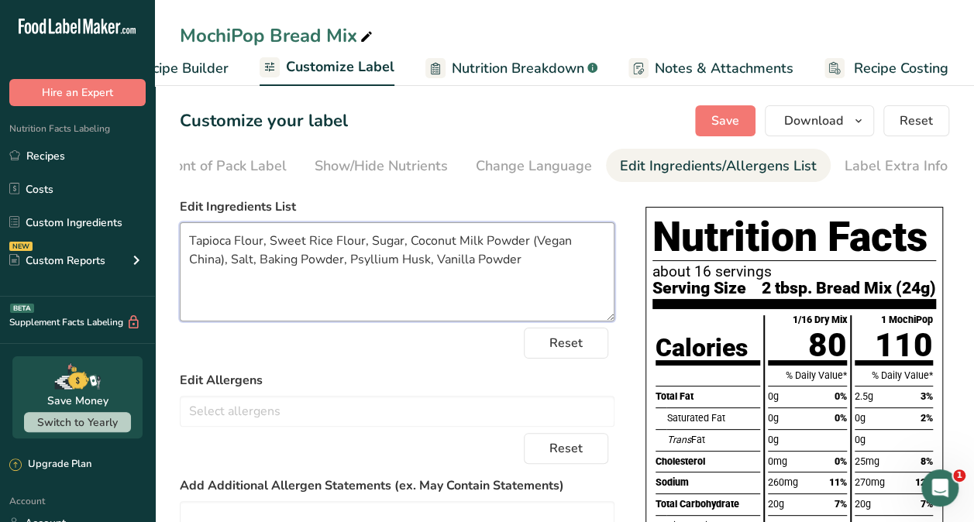
click at [215, 265] on textarea "Tapioca Flour, Sweet Rice Flour, Sugar, Coconut Milk Powder (Vegan China), Salt…" at bounding box center [397, 271] width 435 height 99
type textarea "Tapioca Flour, Sweet Rice Flour, Sugar, Coconut Milk Powder (Coconut Milk, Tapi…"
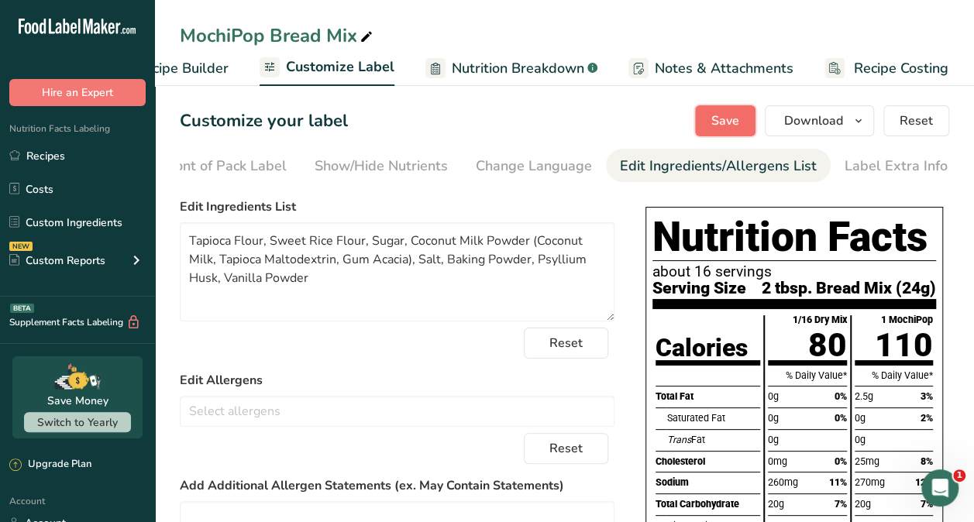
click at [674, 119] on span "Save" at bounding box center [725, 121] width 28 height 19
click at [674, 292] on span "2 tbsp. Bread Mix (24g)" at bounding box center [849, 288] width 174 height 16
click at [674, 286] on span "2 tbsp. Bread Mix (24g)" at bounding box center [849, 288] width 174 height 16
click at [674, 293] on span "2 tbsp. Bread Mix (24g)" at bounding box center [849, 288] width 174 height 16
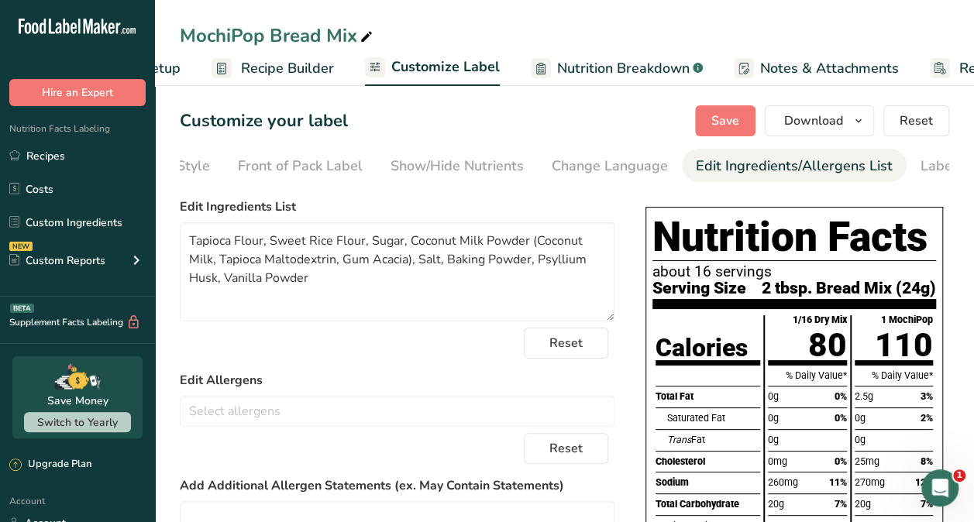
scroll to position [0, 115]
click at [415, 73] on span "Customize Label" at bounding box center [444, 67] width 108 height 21
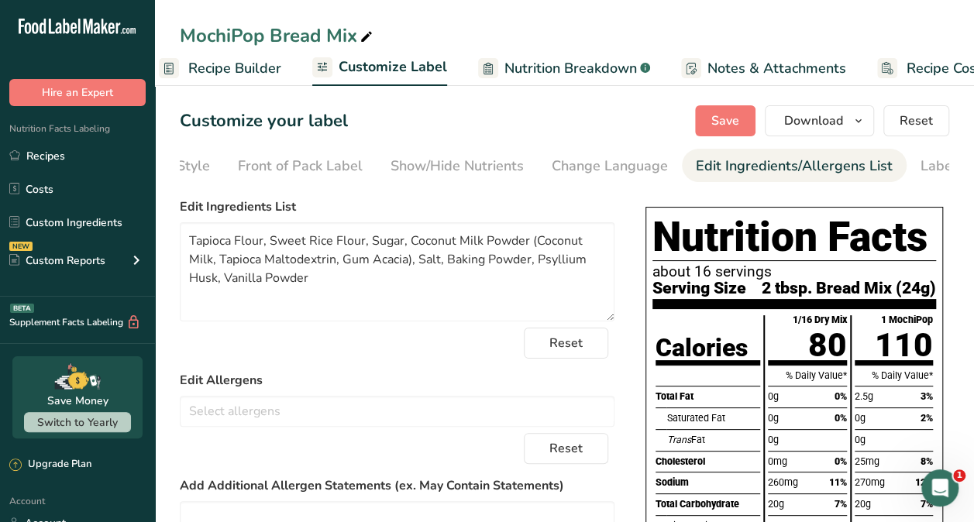
scroll to position [0, 218]
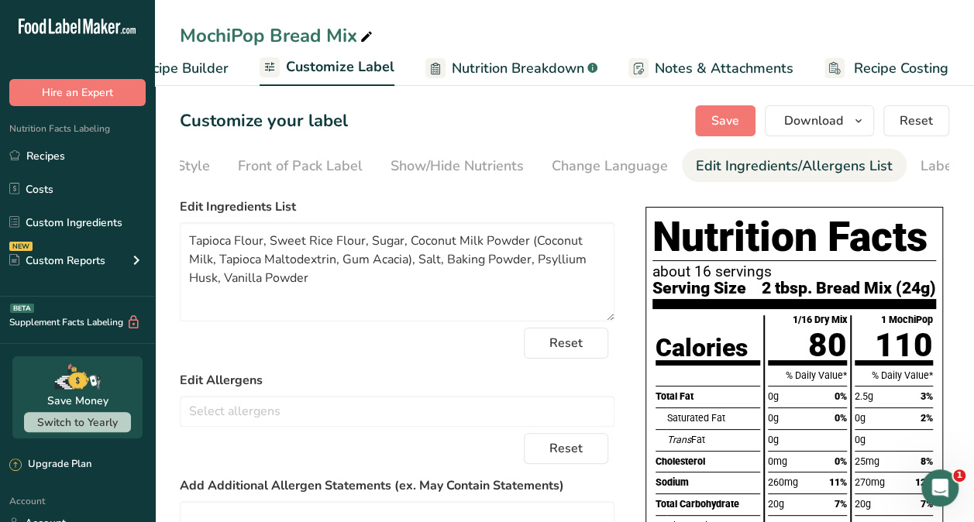
click at [674, 236] on h1 "Nutrition Facts" at bounding box center [794, 237] width 284 height 47
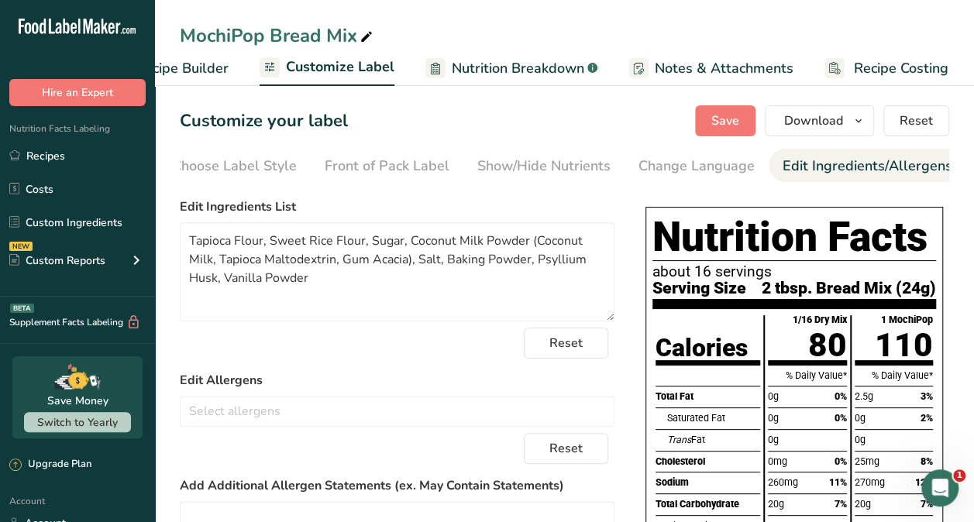
scroll to position [0, 0]
click at [356, 67] on span "Customize Label" at bounding box center [340, 67] width 108 height 21
click at [322, 70] on span "Customize Label" at bounding box center [340, 67] width 108 height 21
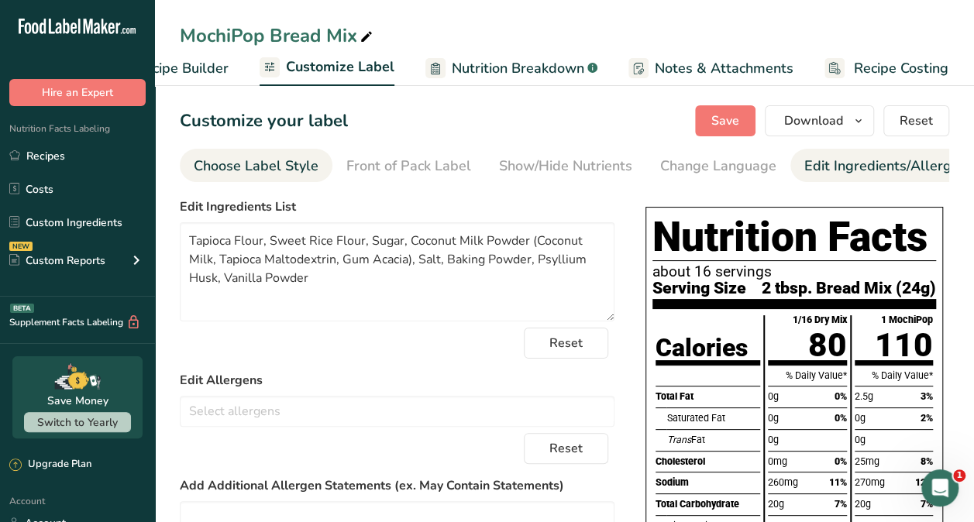
click at [288, 161] on div "Choose Label Style" at bounding box center [256, 166] width 125 height 21
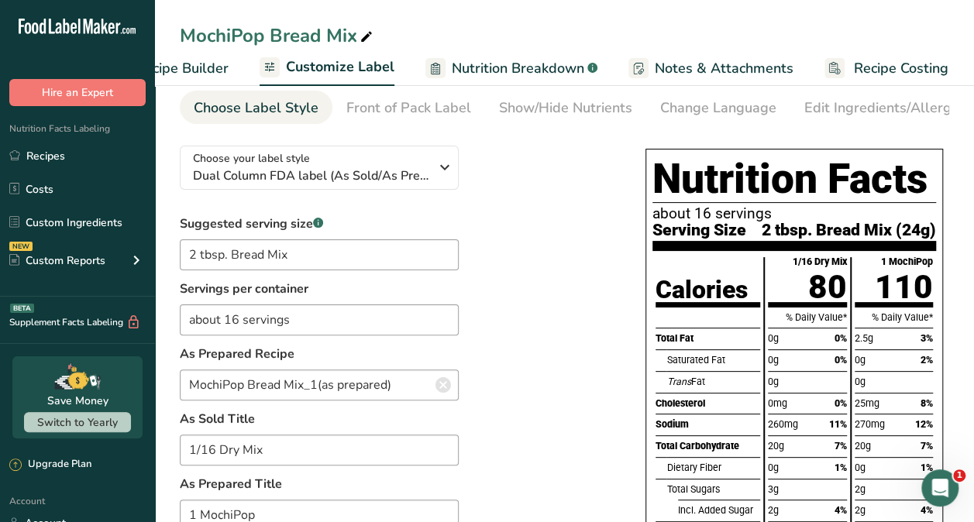
scroll to position [59, 0]
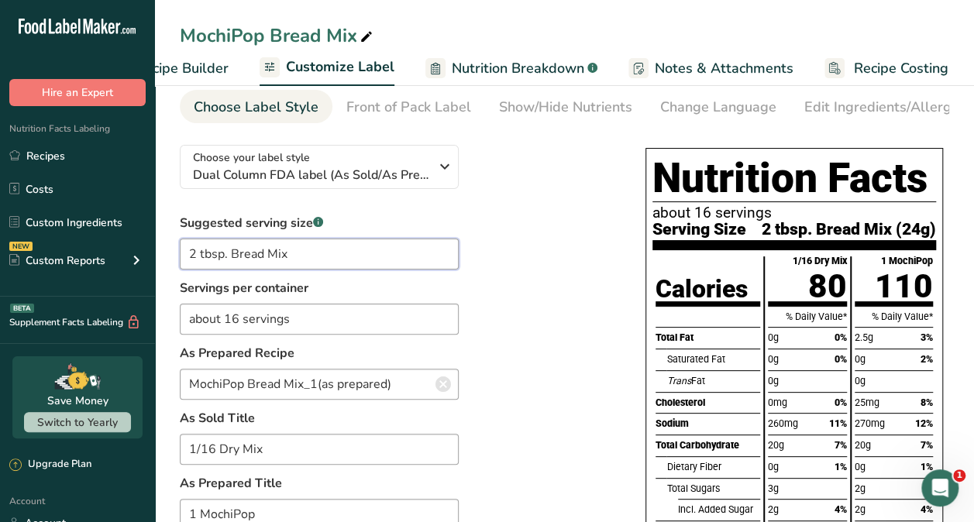
click at [229, 262] on input "2 tbsp. Bread Mix" at bounding box center [319, 254] width 279 height 31
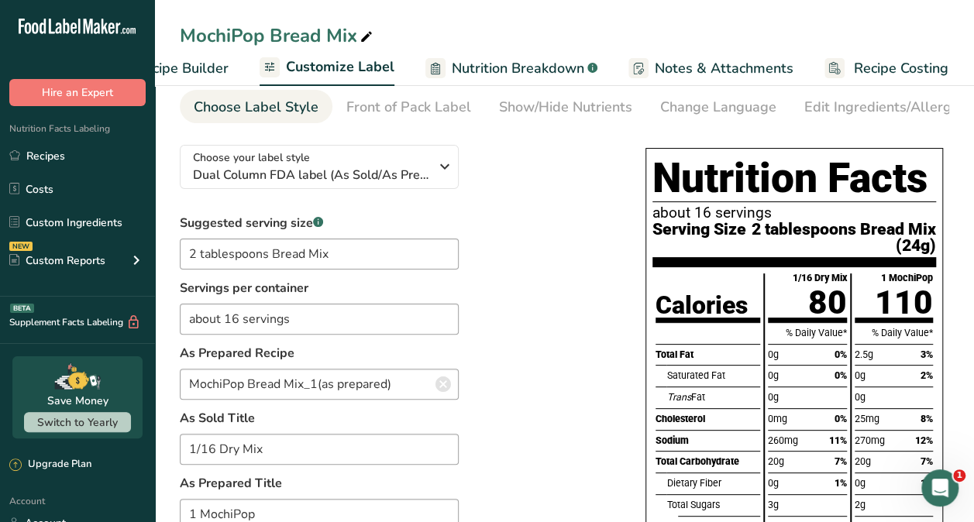
click at [508, 385] on div "Suggested serving size .a-a{fill:#347362;}.b-a{fill:#fff;} 2 tablespoons Bread …" at bounding box center [397, 395] width 435 height 363
click at [651, 250] on div "Nutrition Facts about 16 servings Serving Size 2 tablespoons Bread Mix (24g) Ca…" at bounding box center [794, 428] width 298 height 561
click at [267, 254] on input "2 tablespoons Bread Mix" at bounding box center [319, 254] width 279 height 31
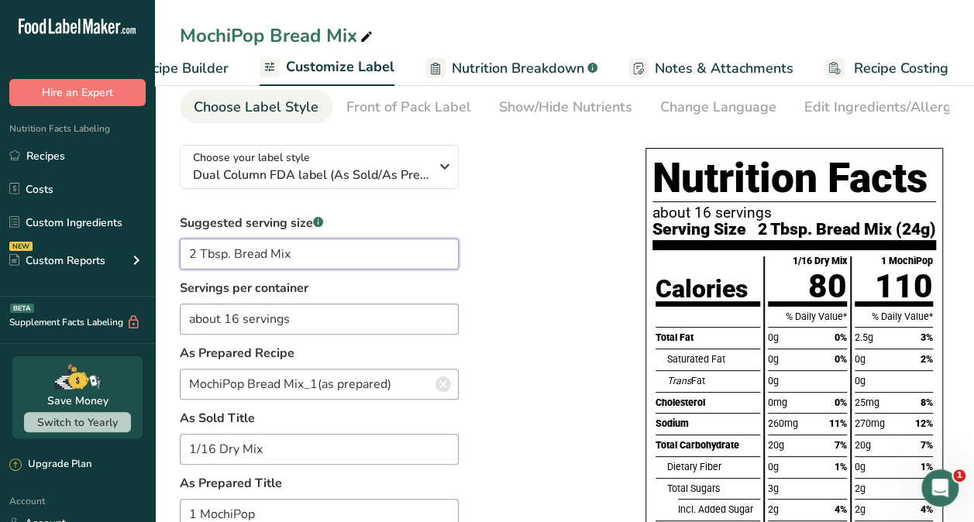
type input "2 Tbsp. Bread Mix"
click at [490, 291] on div "Suggested serving size .a-a{fill:#347362;}.b-a{fill:#fff;} 2 Tbsp. Bread Mix Se…" at bounding box center [397, 395] width 435 height 363
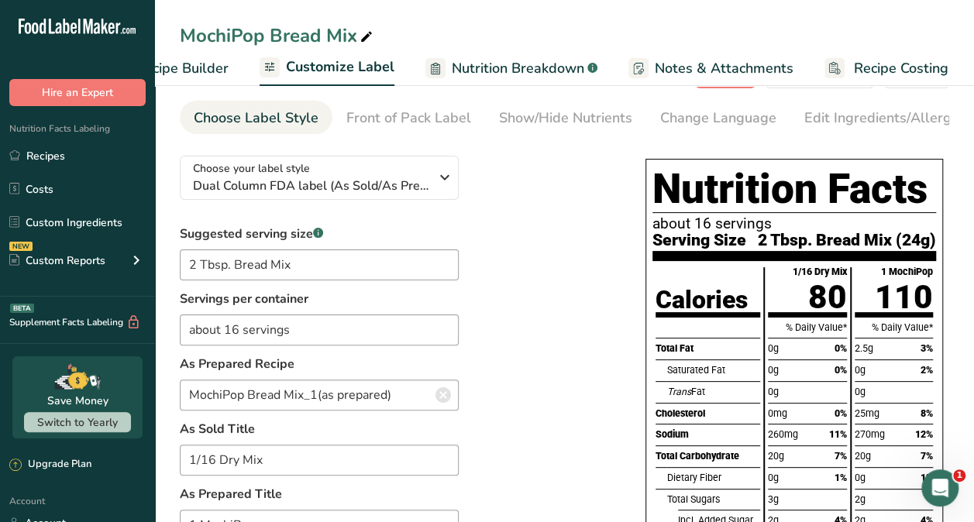
scroll to position [0, 0]
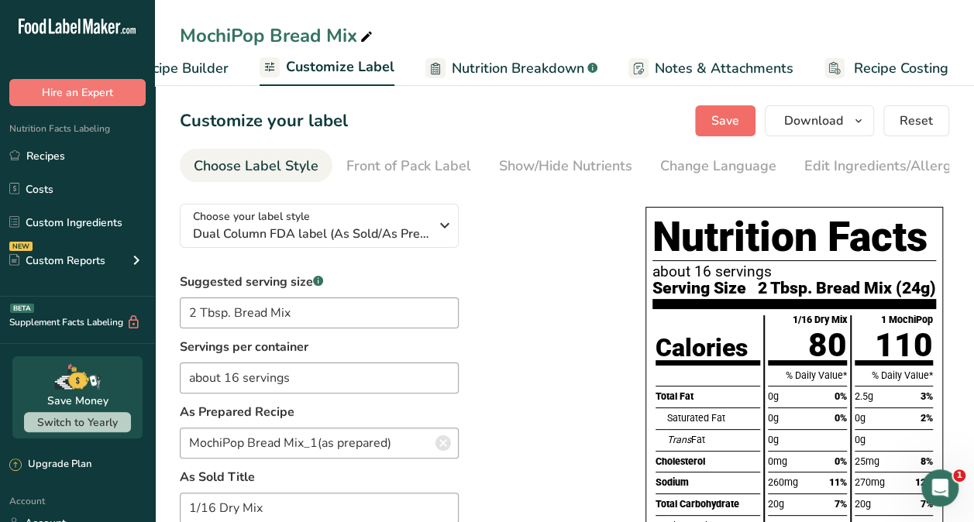
click at [674, 110] on button "Save" at bounding box center [725, 120] width 60 height 31
click at [674, 129] on span "Save" at bounding box center [725, 121] width 28 height 19
click at [674, 130] on button "Download" at bounding box center [819, 120] width 109 height 31
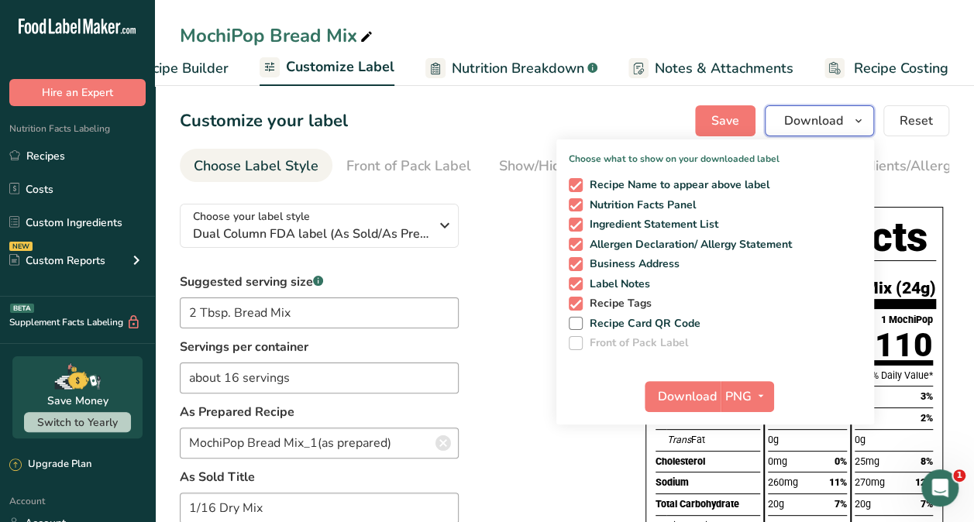
click at [580, 306] on span at bounding box center [576, 304] width 14 height 14
click at [579, 306] on input "Recipe Tags" at bounding box center [574, 303] width 10 height 10
checkbox input "false"
click at [580, 284] on span at bounding box center [576, 284] width 14 height 14
click at [579, 284] on input "Label Notes" at bounding box center [574, 284] width 10 height 10
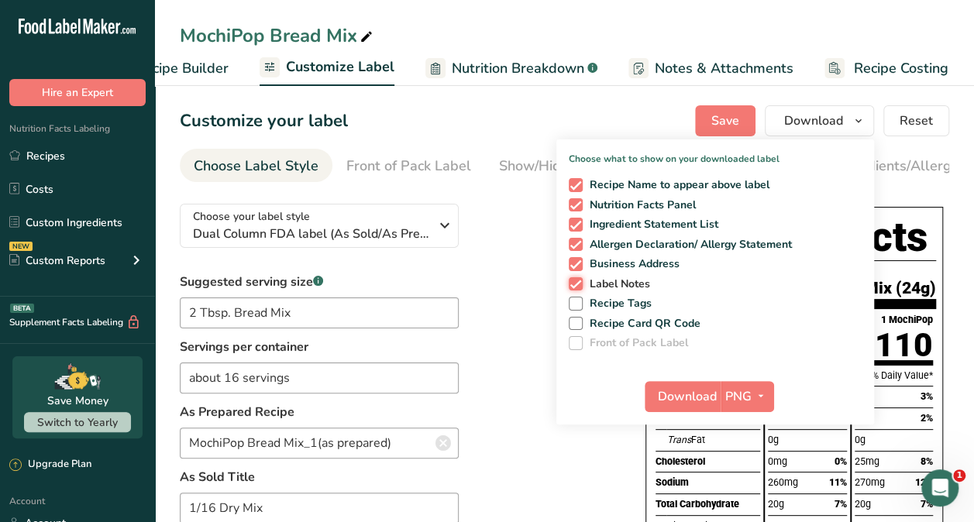
checkbox input "false"
click at [576, 267] on span at bounding box center [576, 264] width 14 height 14
click at [576, 267] on input "Business Address" at bounding box center [574, 264] width 10 height 10
click at [583, 260] on span at bounding box center [576, 264] width 14 height 14
click at [579, 260] on input "Business Address" at bounding box center [574, 264] width 10 height 10
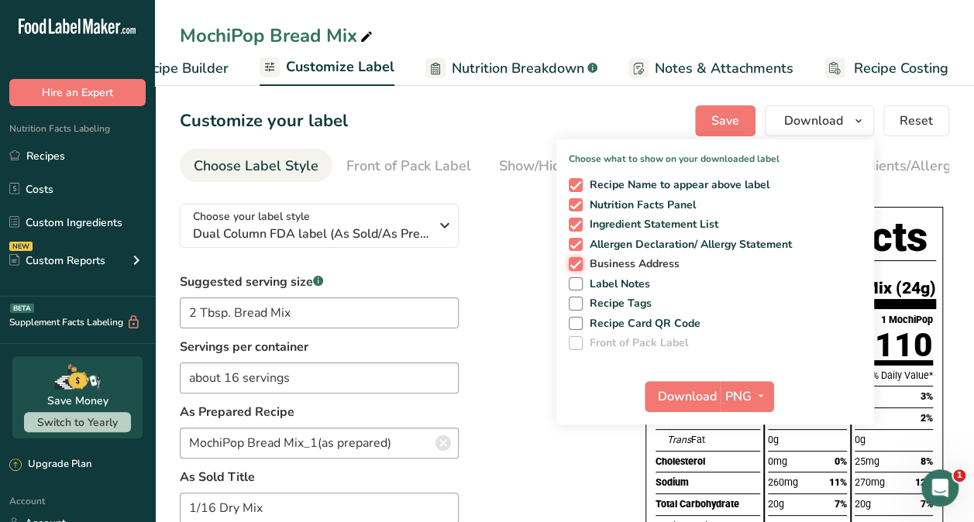
click at [573, 267] on span at bounding box center [576, 264] width 14 height 14
click at [573, 267] on input "Business Address" at bounding box center [574, 264] width 10 height 10
checkbox input "false"
click at [576, 240] on span at bounding box center [576, 245] width 14 height 14
click at [576, 240] on input "Allergen Declaration/ Allergy Statement" at bounding box center [574, 244] width 10 height 10
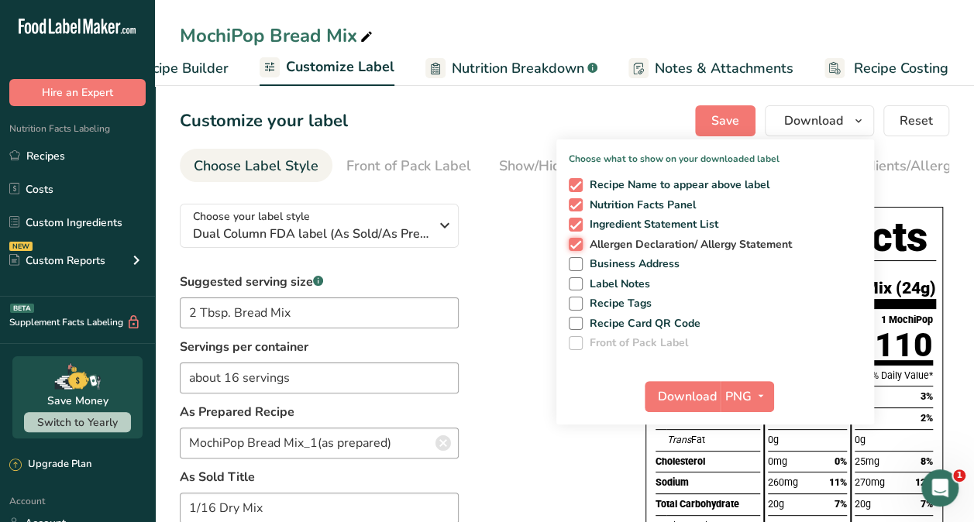
checkbox input "false"
click at [584, 184] on span "Recipe Name to appear above label" at bounding box center [676, 185] width 187 height 14
click at [579, 184] on input "Recipe Name to appear above label" at bounding box center [574, 185] width 10 height 10
checkbox input "false"
click at [674, 126] on span "Save" at bounding box center [725, 121] width 28 height 19
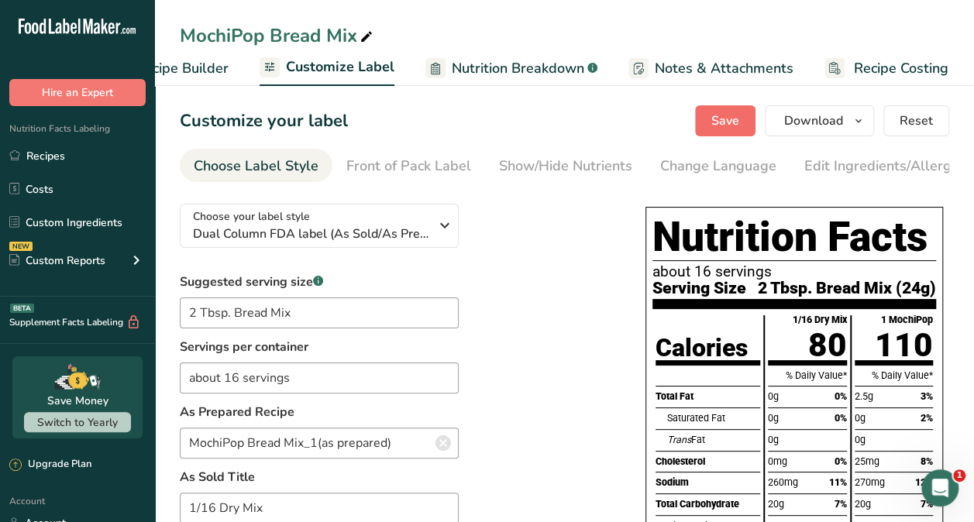
click at [674, 118] on button "Save" at bounding box center [725, 120] width 60 height 31
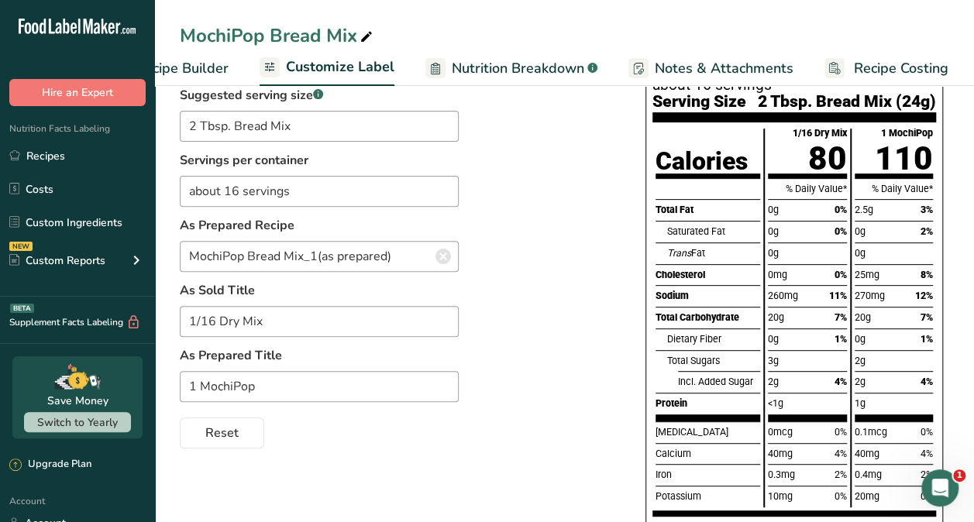
scroll to position [179, 0]
